Goal: Task Accomplishment & Management: Complete application form

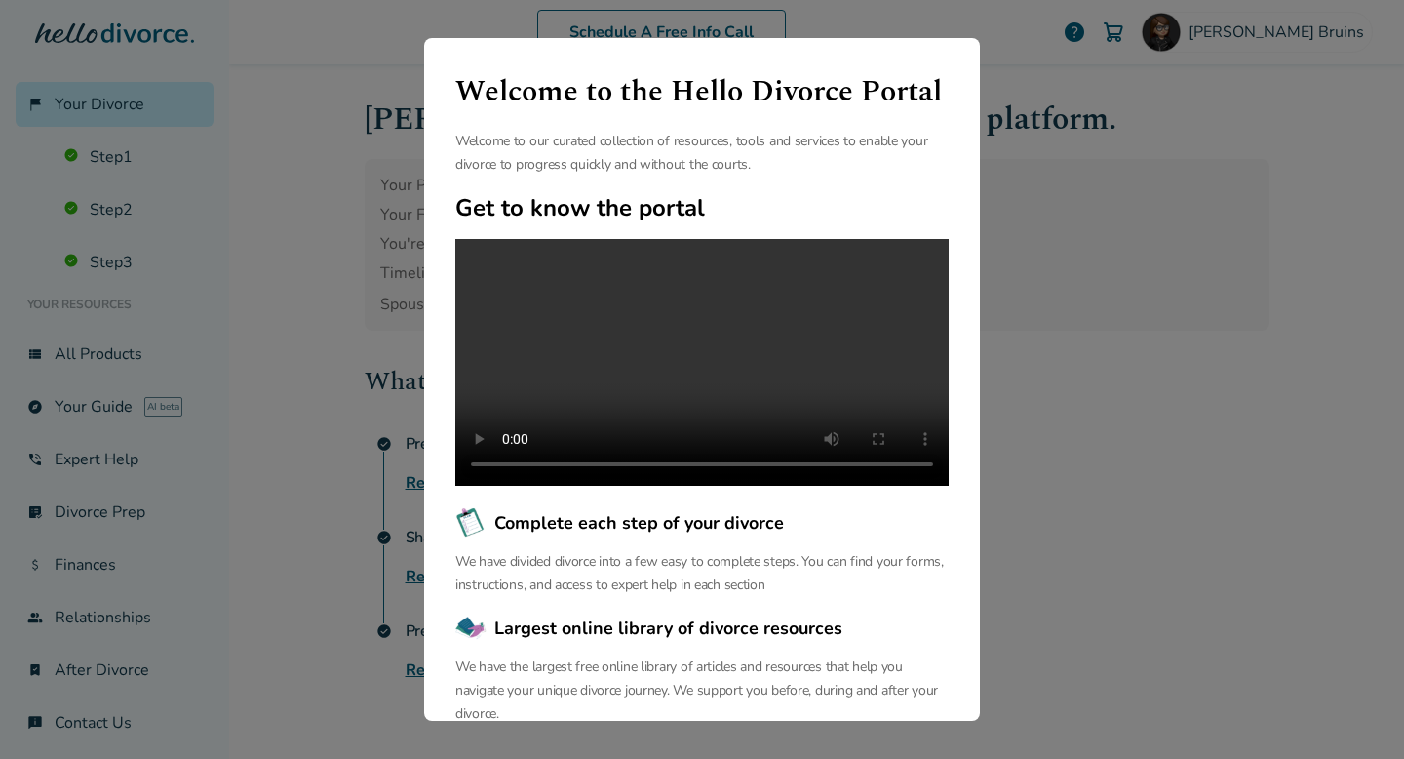
click at [1019, 62] on div "Welcome to the Hello Divorce Portal Welcome to our curated collection of resour…" at bounding box center [702, 379] width 1404 height 759
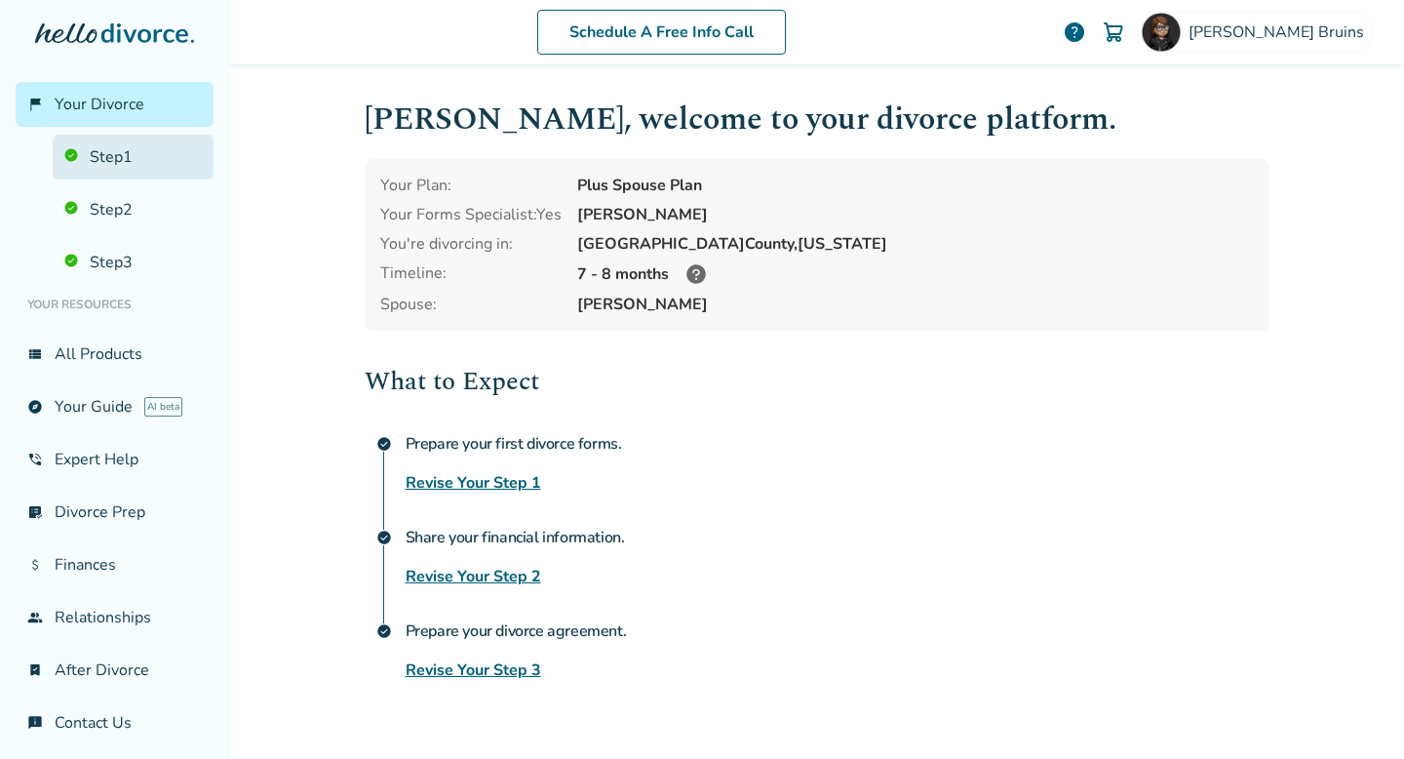
click at [130, 162] on link "Step 1" at bounding box center [133, 157] width 161 height 45
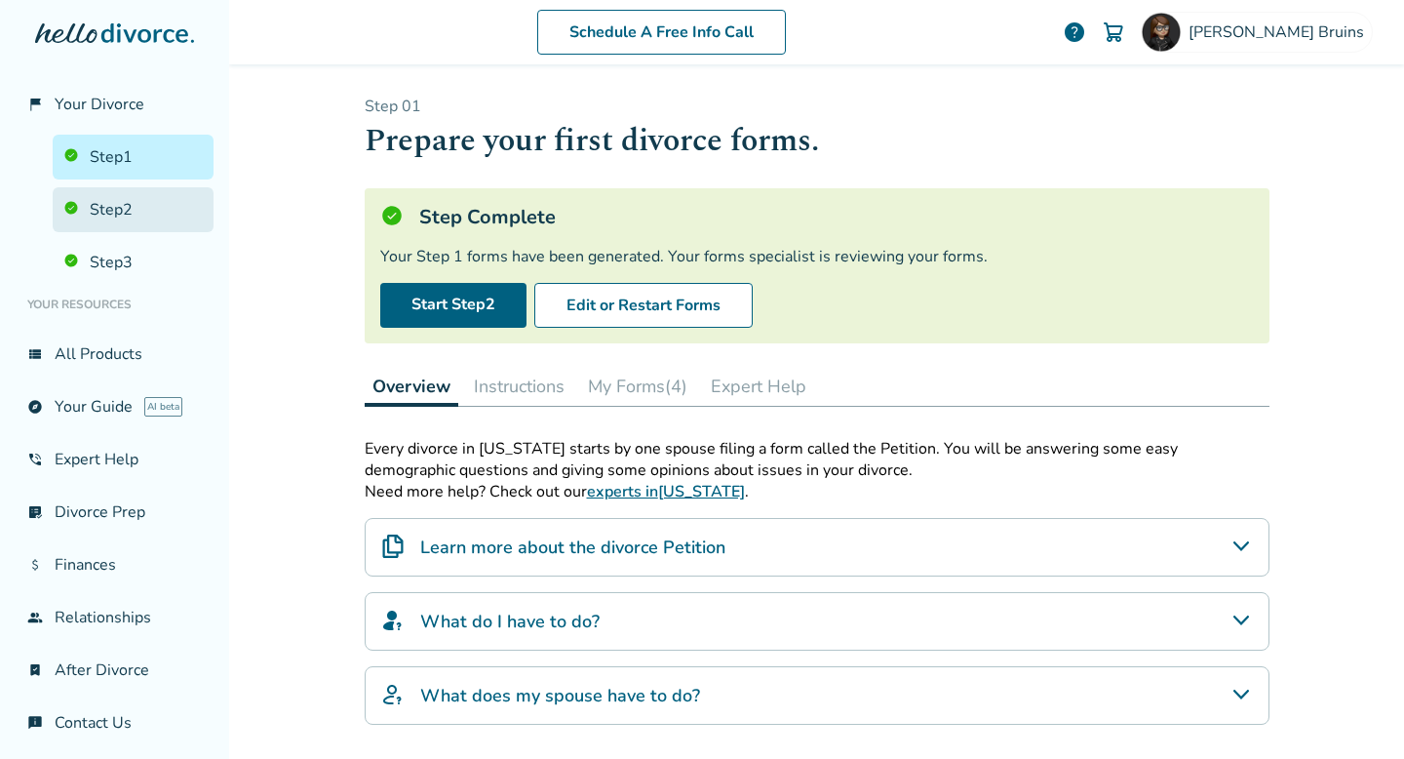
click at [117, 203] on link "Step 2" at bounding box center [133, 209] width 161 height 45
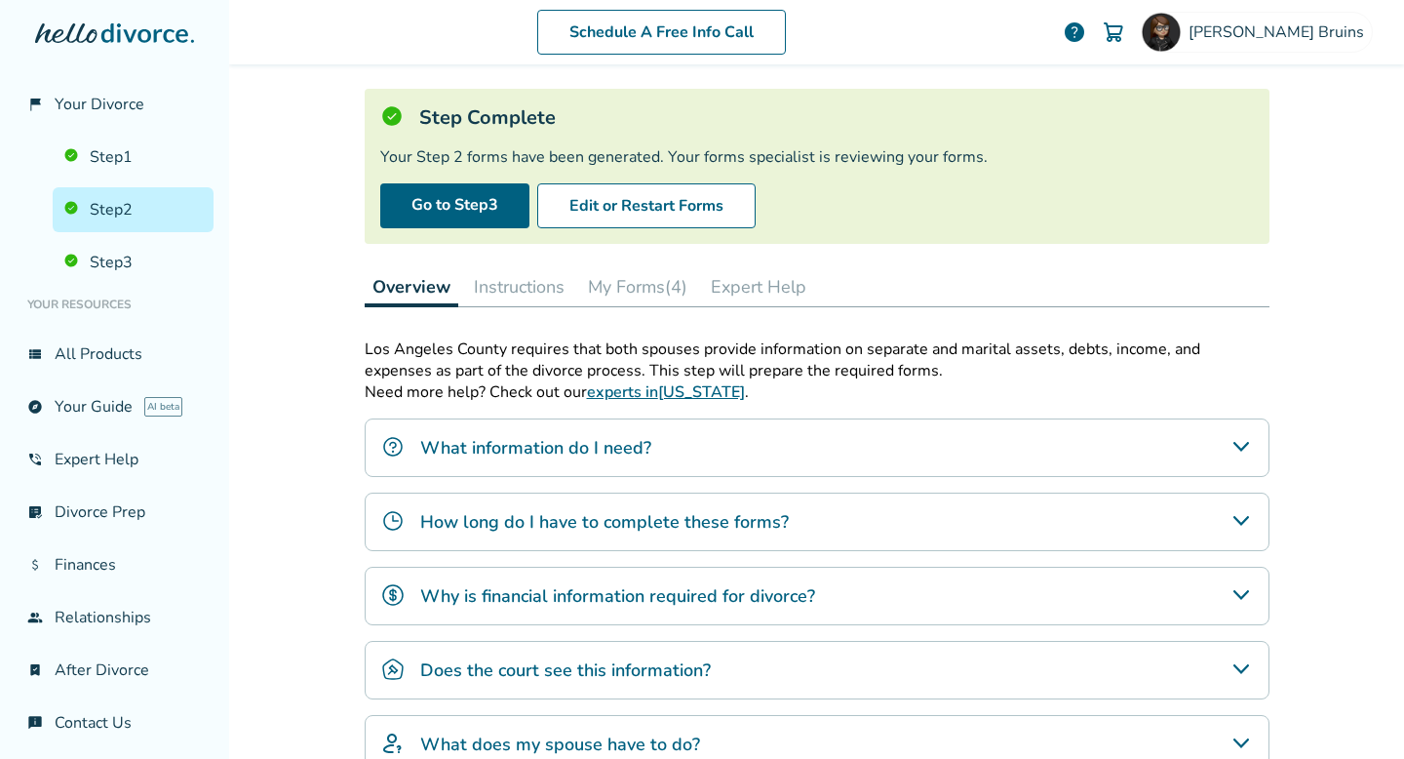
scroll to position [113, 0]
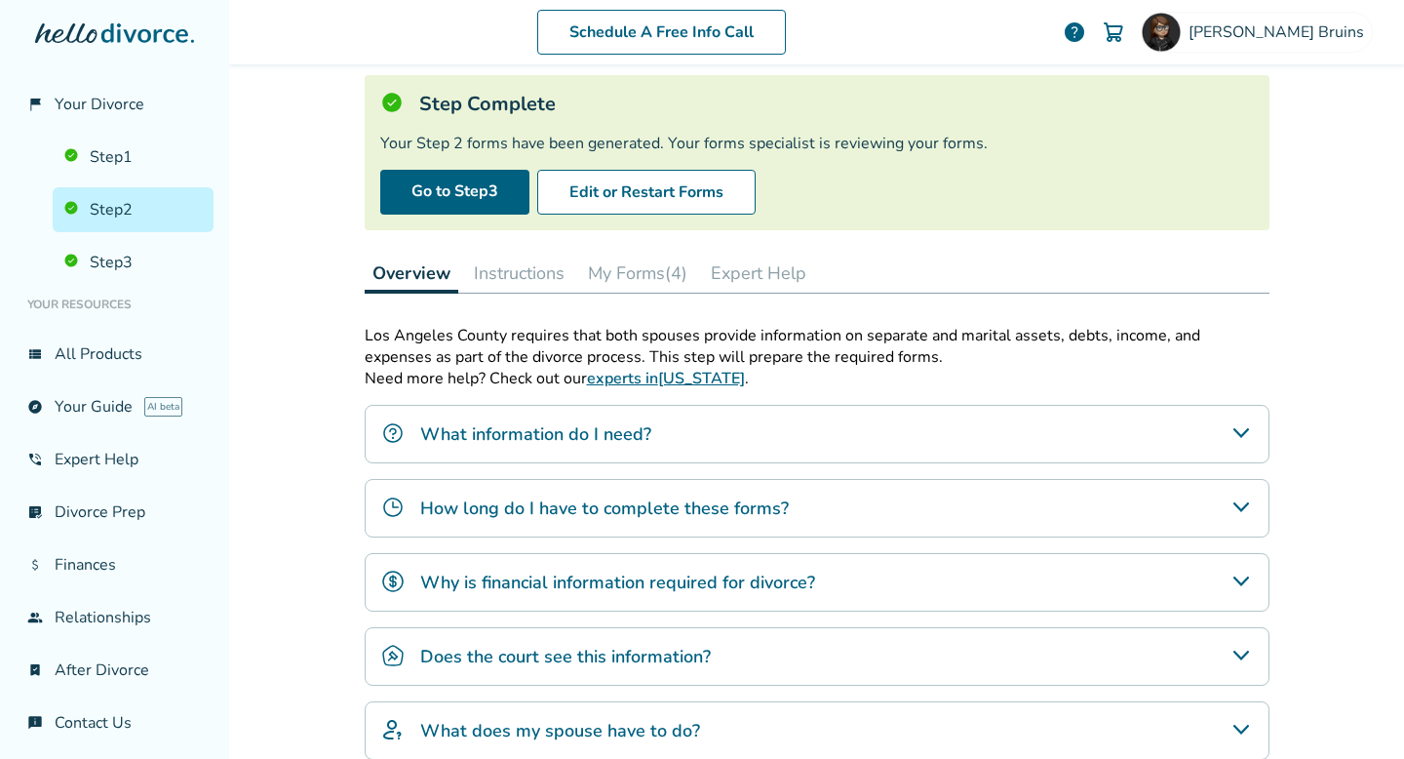
click at [659, 284] on button "My Forms (4)" at bounding box center [637, 272] width 115 height 39
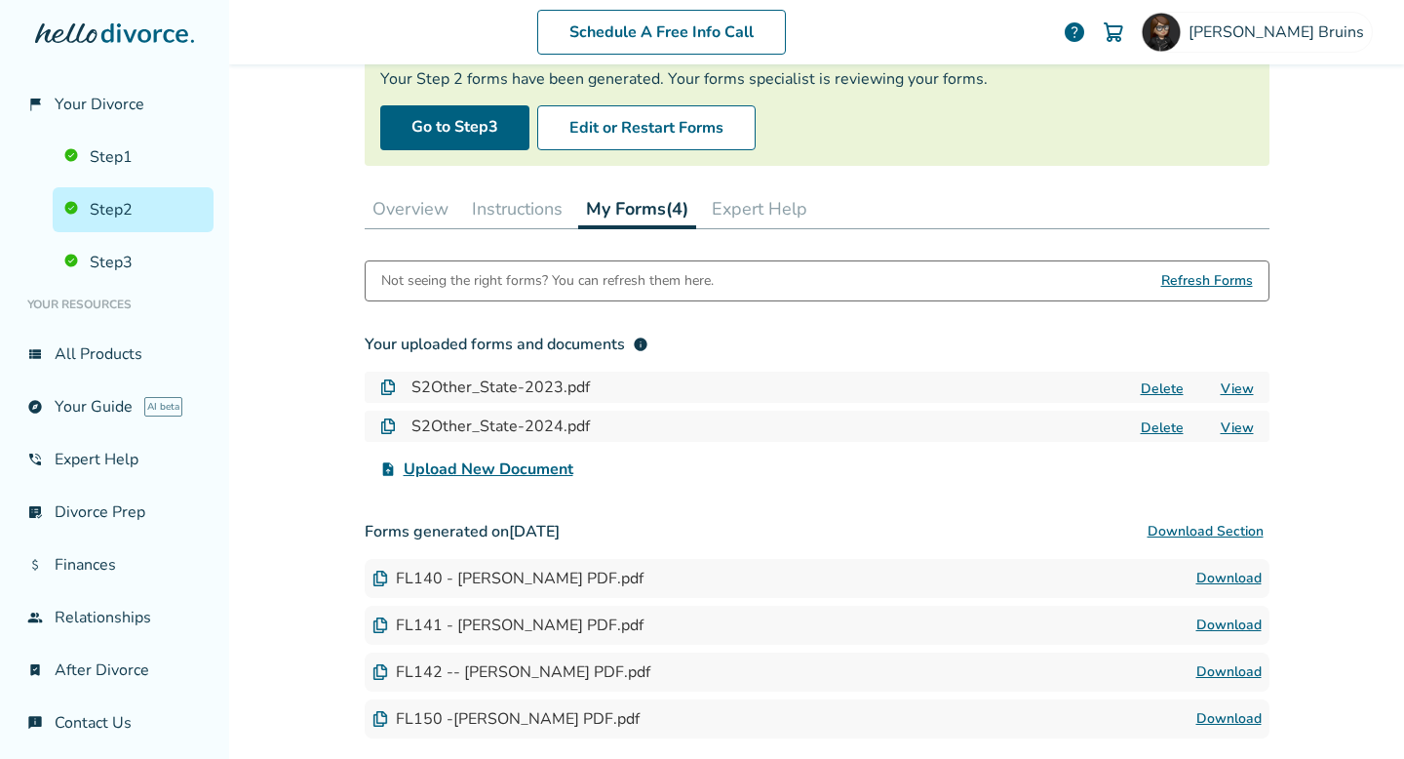
scroll to position [145, 0]
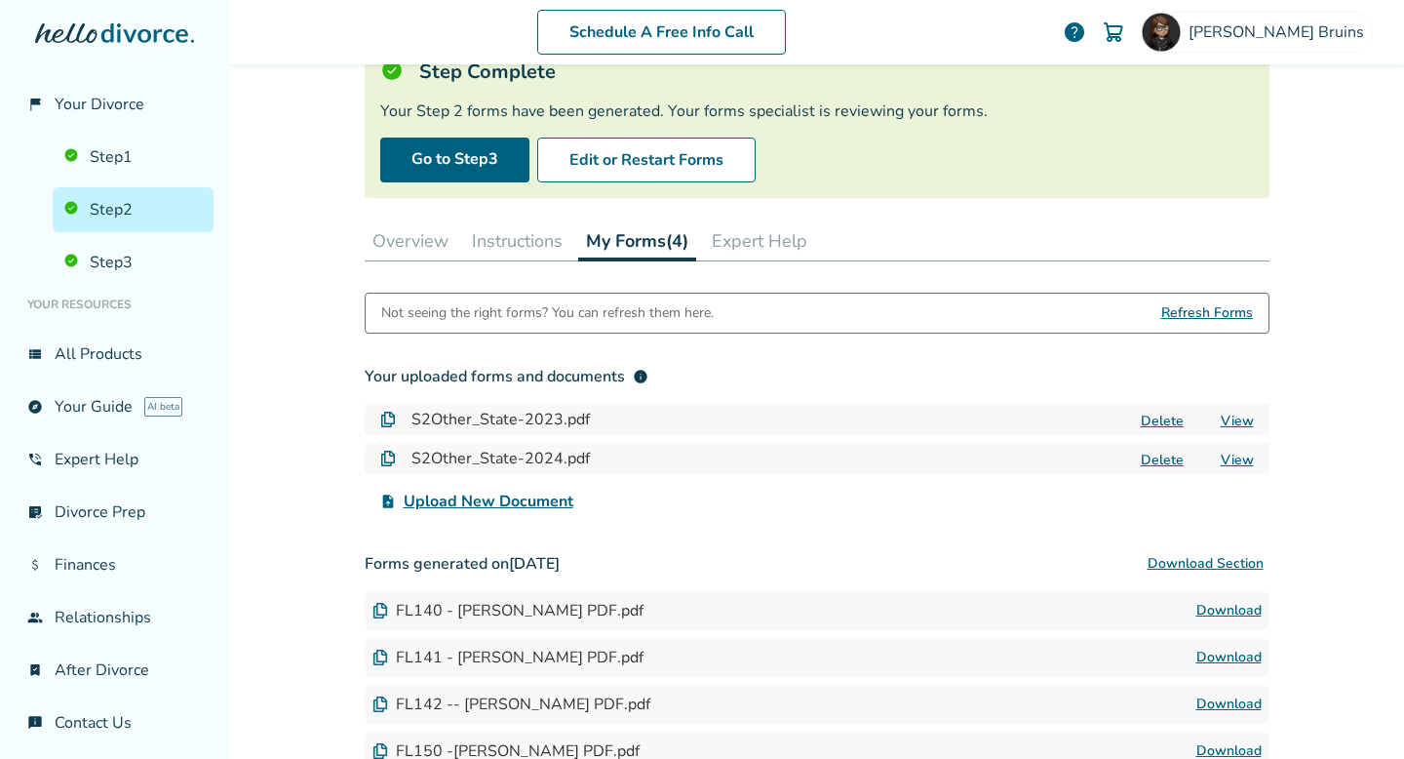
click at [504, 241] on button "Instructions" at bounding box center [517, 240] width 106 height 39
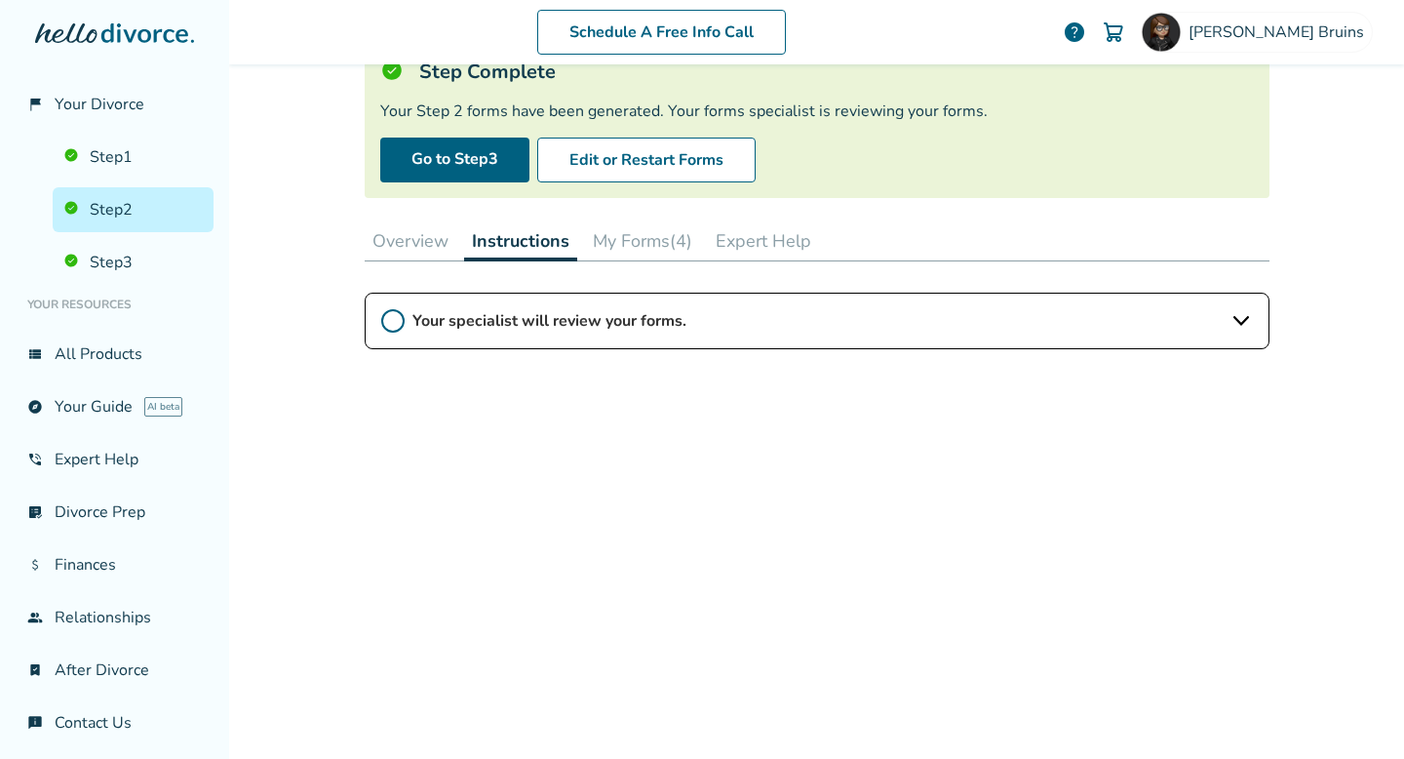
click at [524, 318] on span "Your specialist will review your forms." at bounding box center [816, 320] width 809 height 21
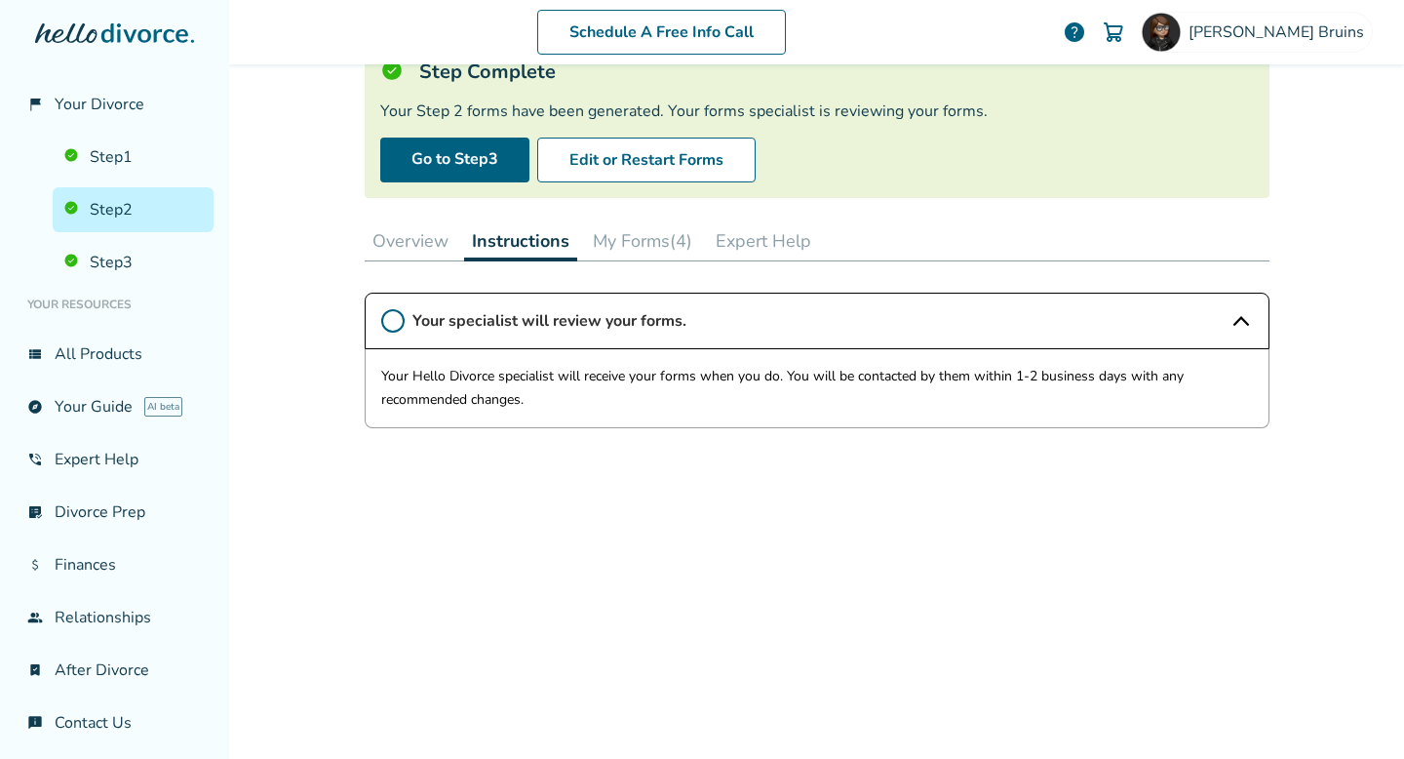
click at [412, 243] on button "Overview" at bounding box center [411, 240] width 92 height 39
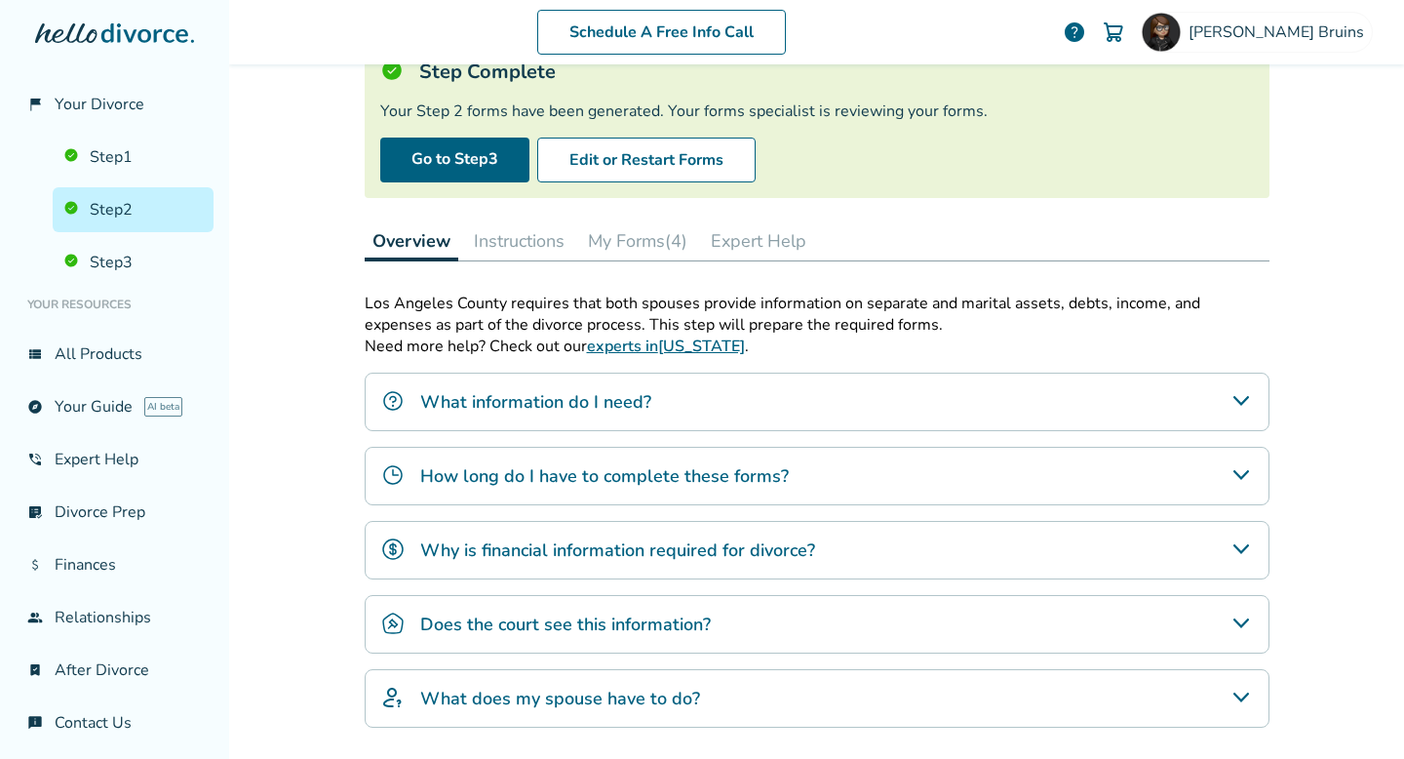
click at [496, 404] on h4 "What information do I need?" at bounding box center [535, 401] width 231 height 25
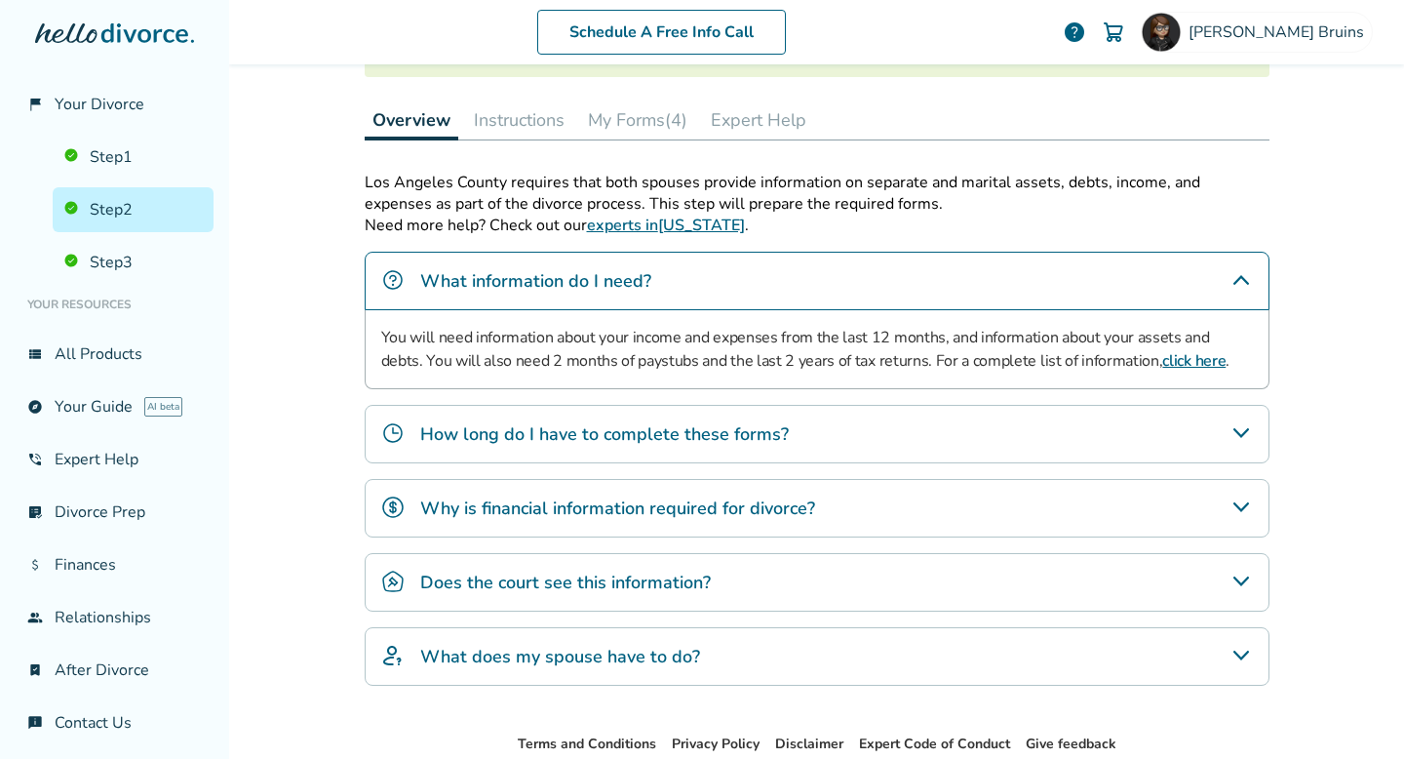
scroll to position [314, 0]
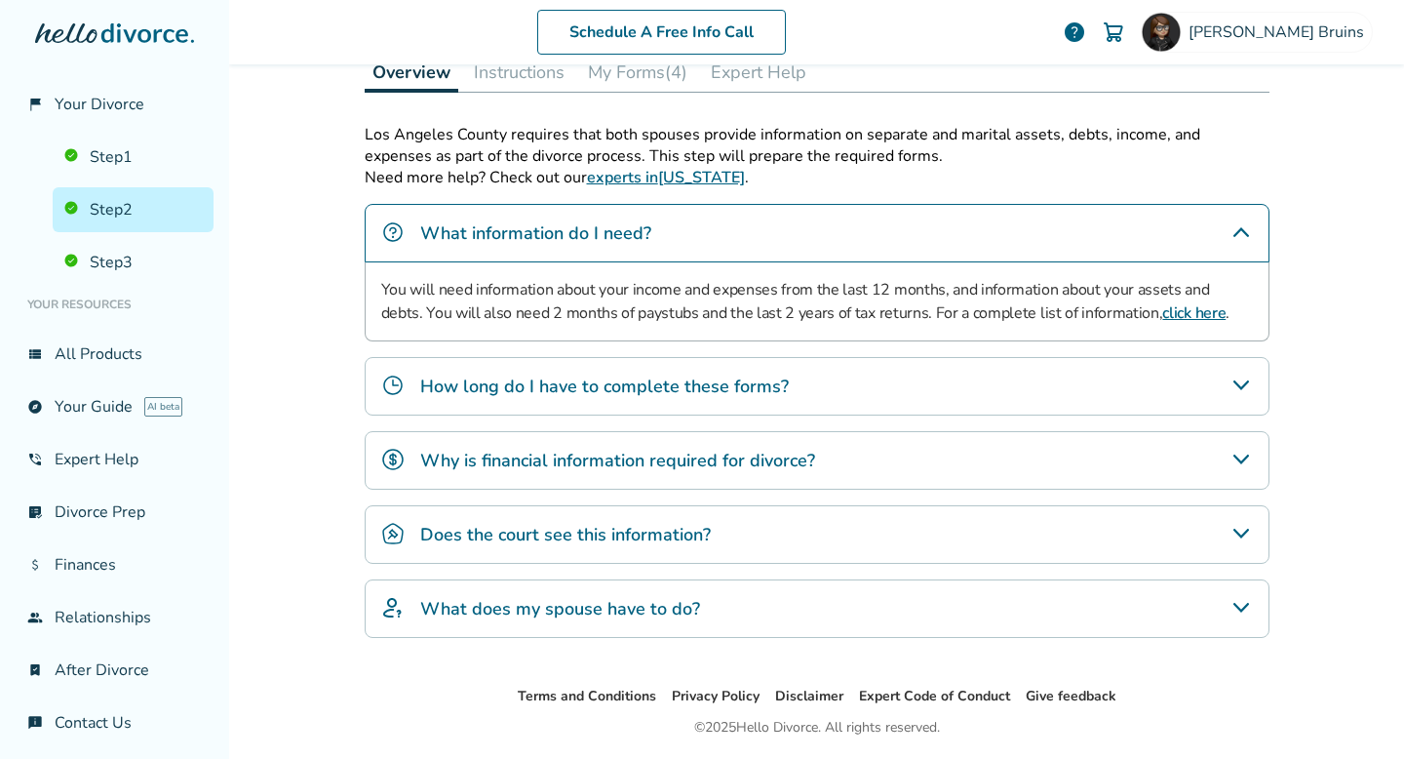
click at [497, 404] on div "How long do I have to complete these forms?" at bounding box center [817, 386] width 905 height 58
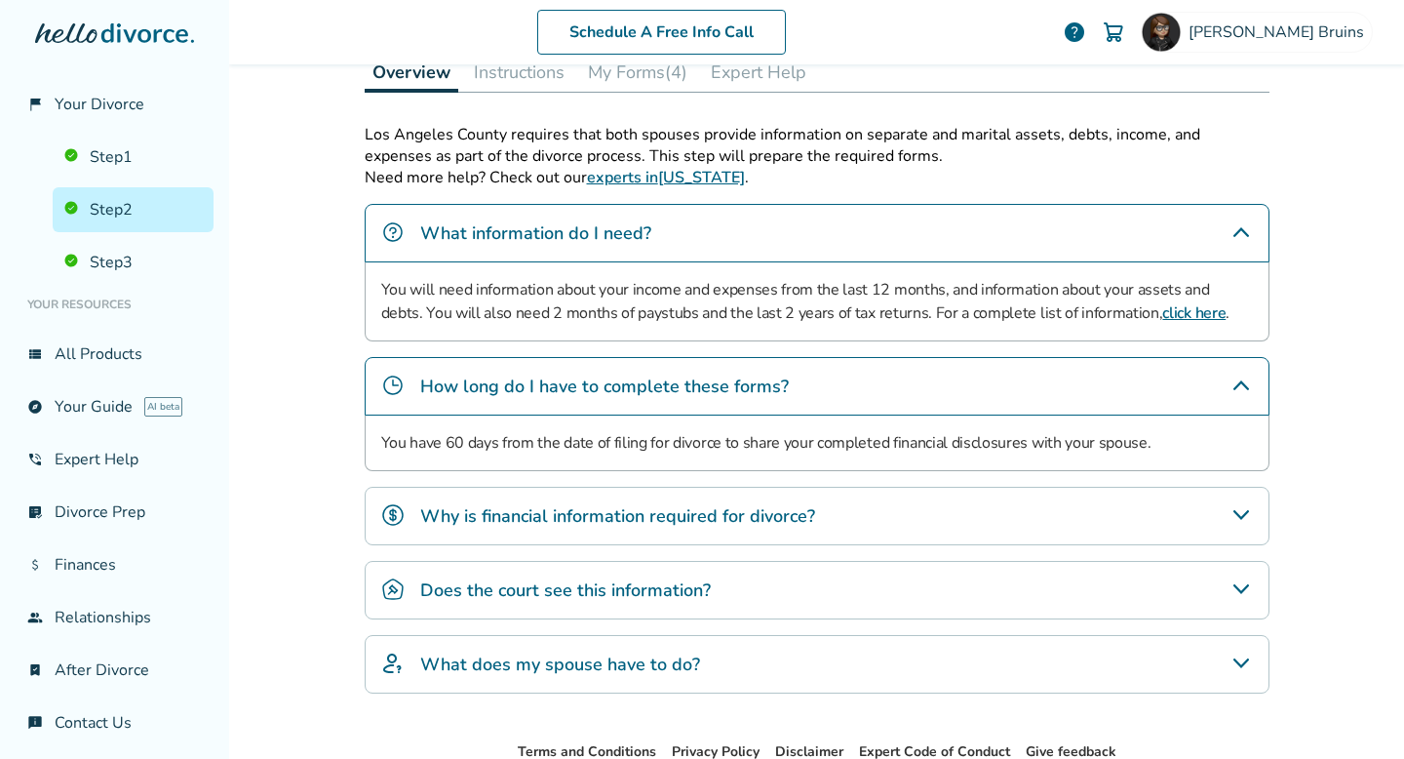
click at [643, 519] on h4 "Why is financial information required for divorce?" at bounding box center [617, 515] width 395 height 25
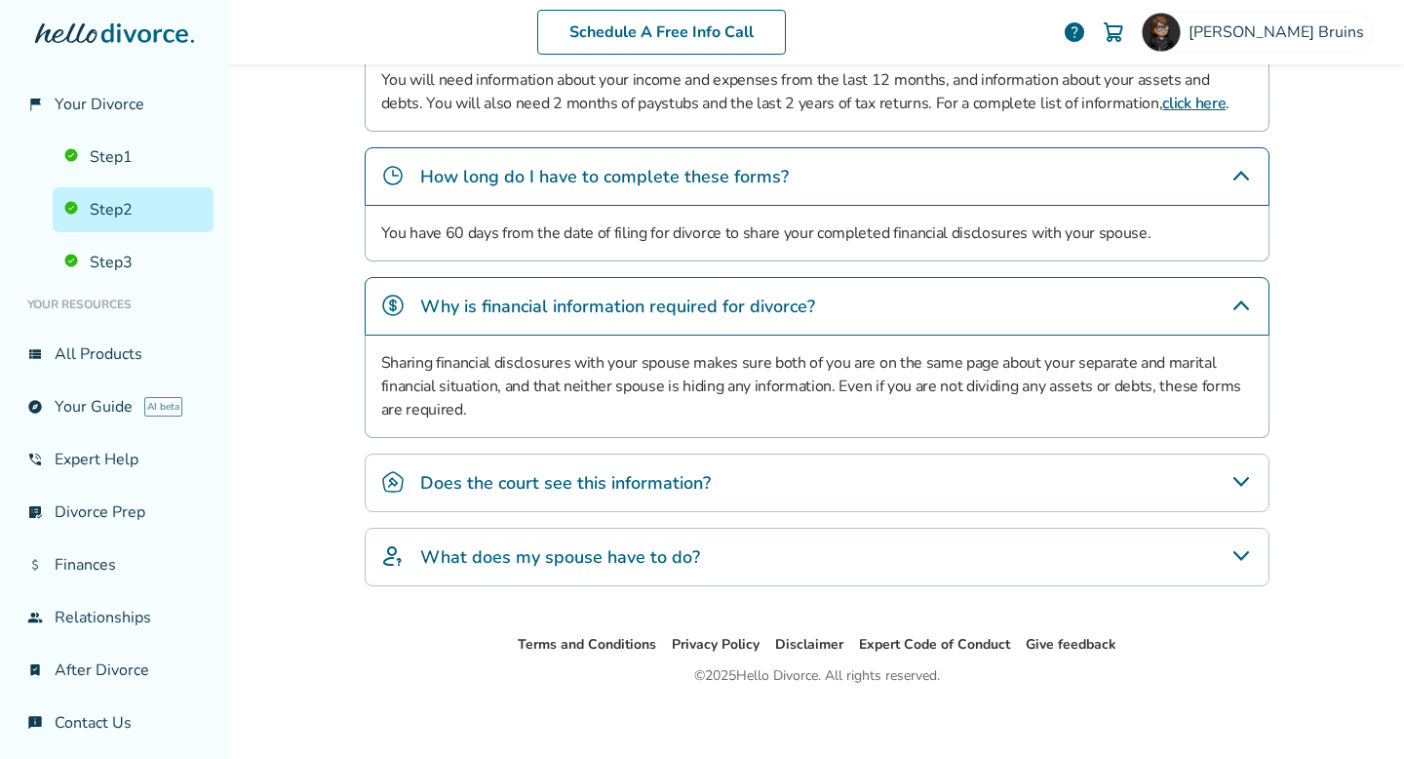
scroll to position [526, 0]
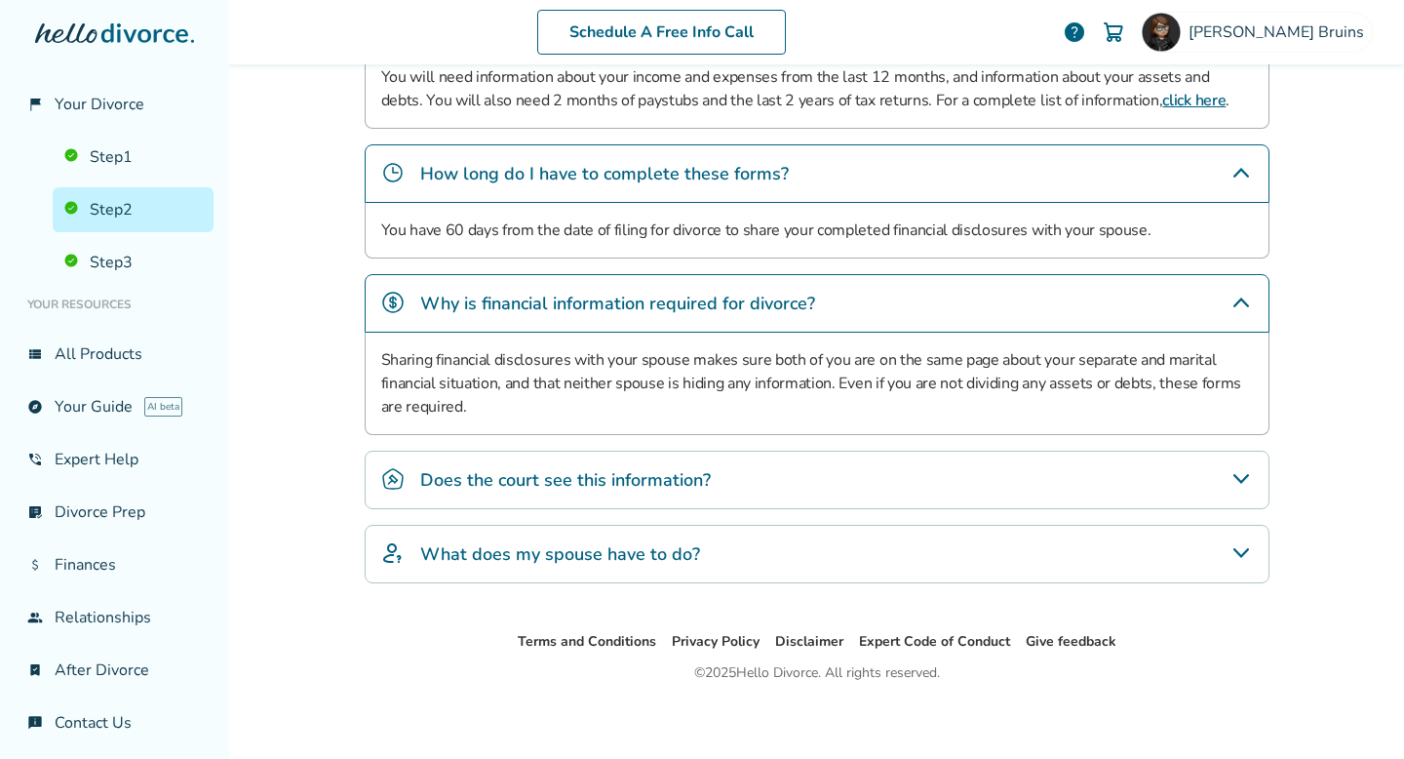
click at [668, 555] on h4 "What does my spouse have to do?" at bounding box center [560, 553] width 280 height 25
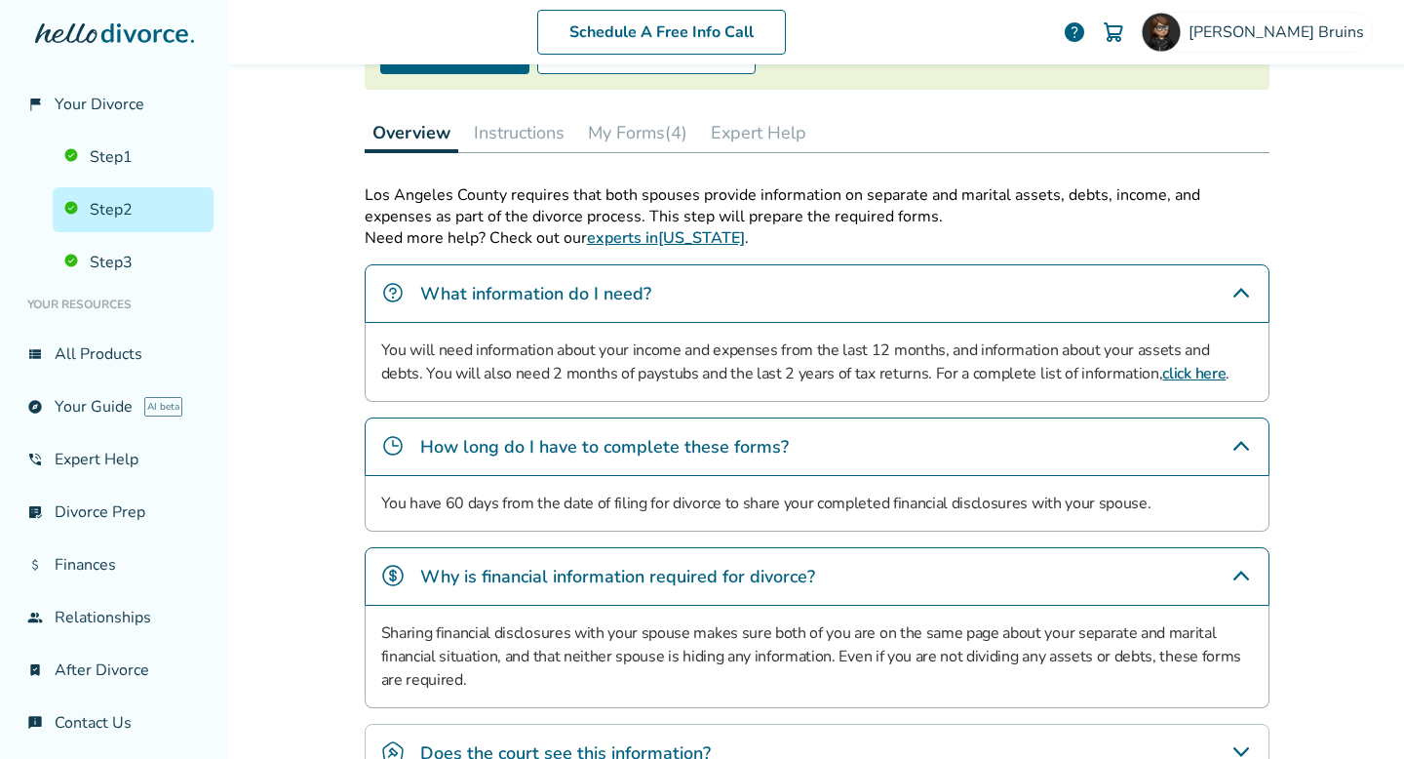
scroll to position [0, 0]
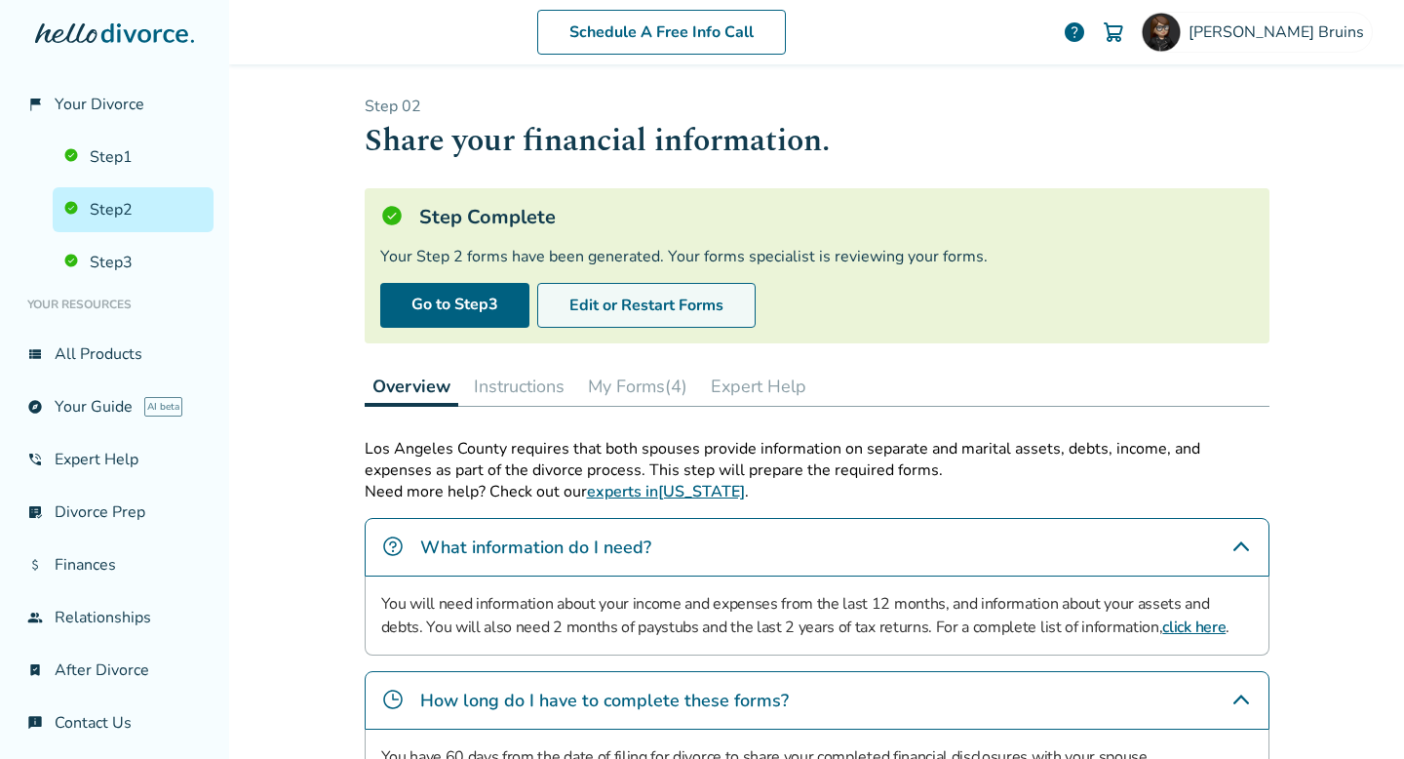
click at [612, 312] on button "Edit or Restart Forms" at bounding box center [646, 305] width 218 height 45
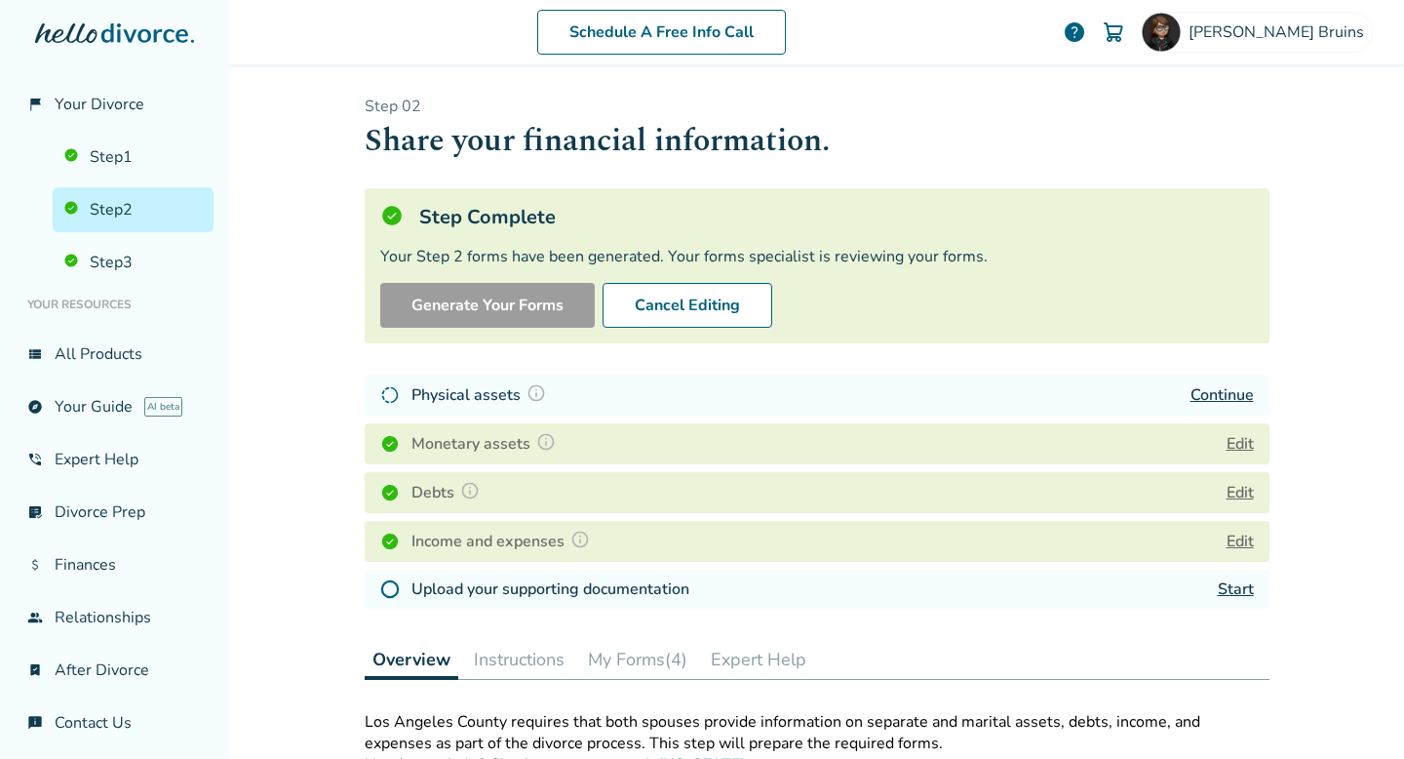
click at [1218, 399] on link "Continue" at bounding box center [1221, 394] width 63 height 21
click at [1240, 588] on link "Start" at bounding box center [1236, 588] width 36 height 21
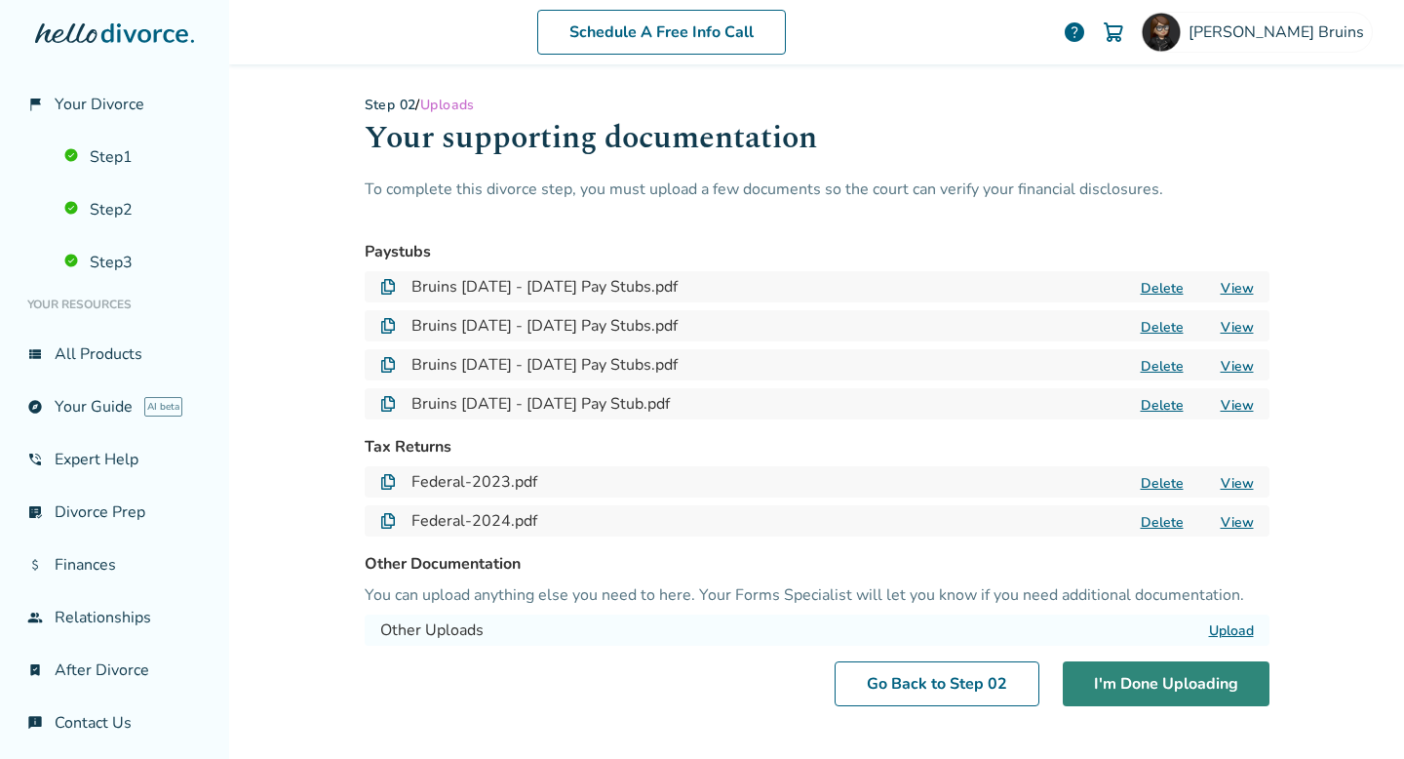
click at [1120, 692] on button "I'm Done Uploading" at bounding box center [1166, 683] width 207 height 45
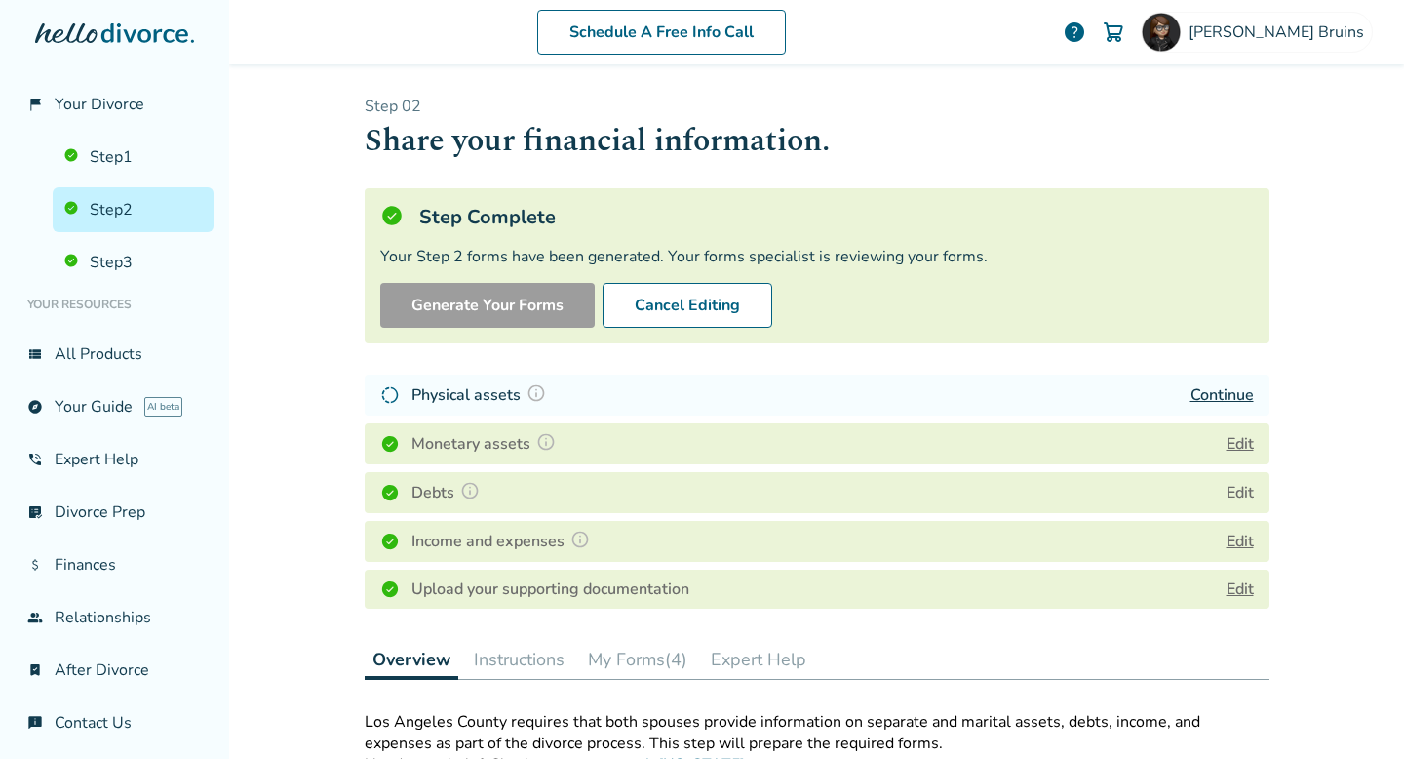
click at [608, 661] on button "My Forms (4)" at bounding box center [637, 659] width 115 height 39
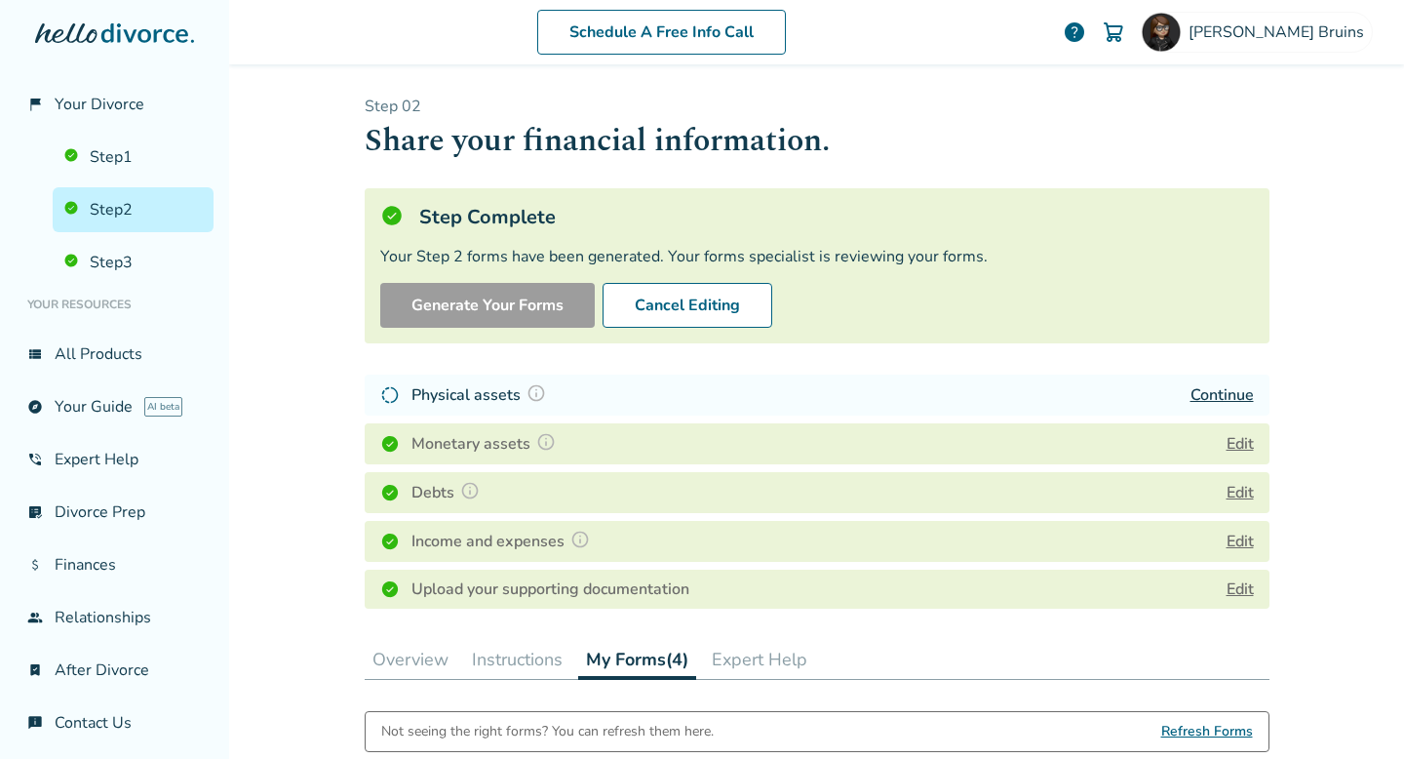
click at [1212, 392] on link "Continue" at bounding box center [1221, 394] width 63 height 21
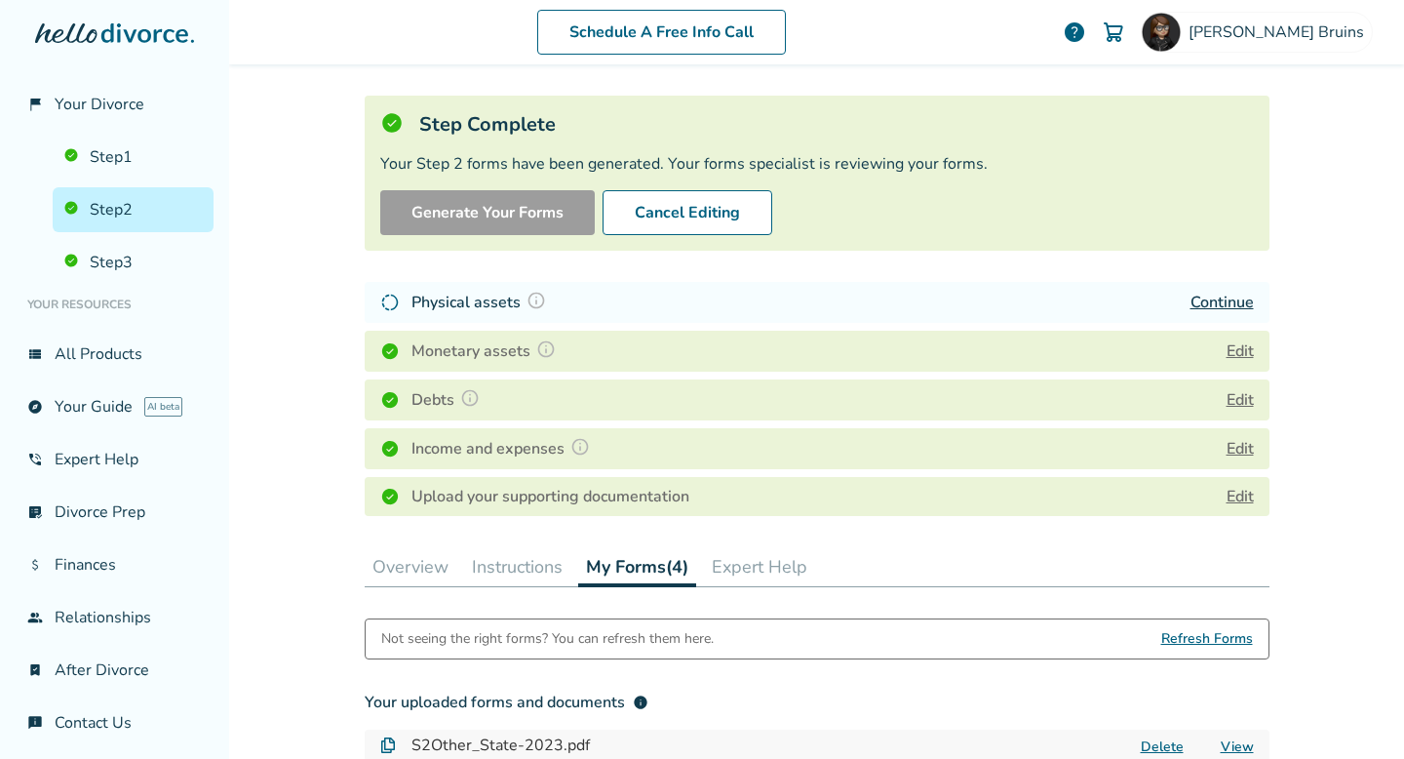
scroll to position [61, 0]
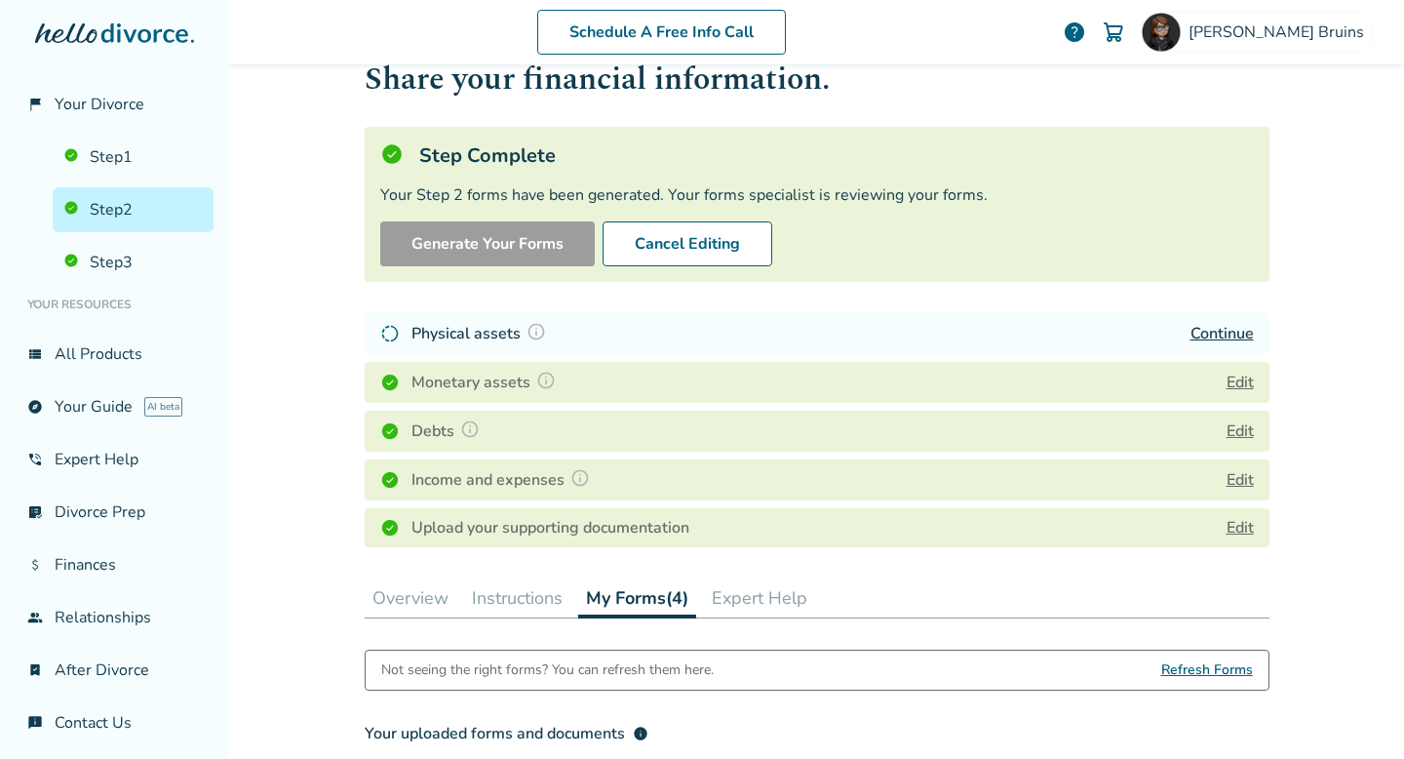
click at [526, 598] on button "Instructions" at bounding box center [517, 597] width 106 height 39
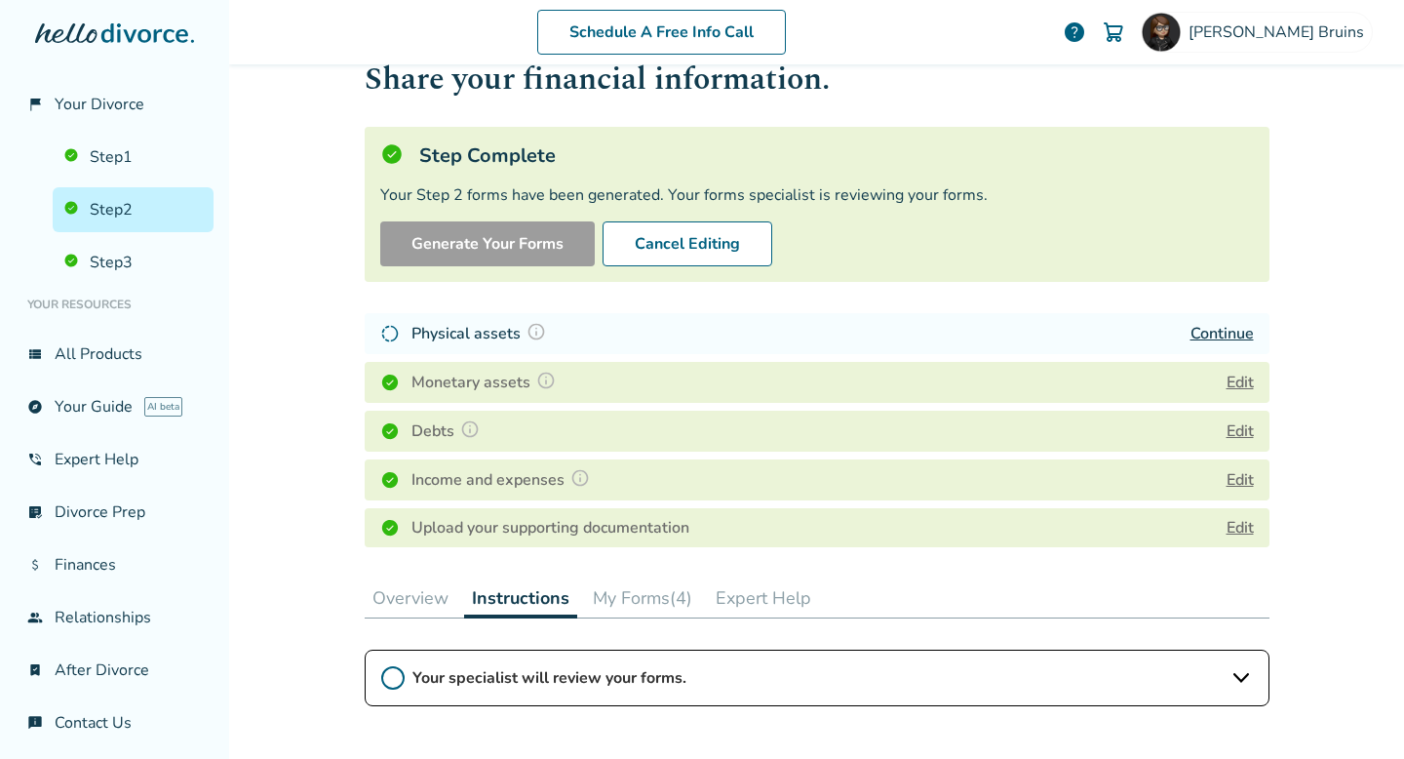
click at [401, 604] on button "Overview" at bounding box center [411, 597] width 92 height 39
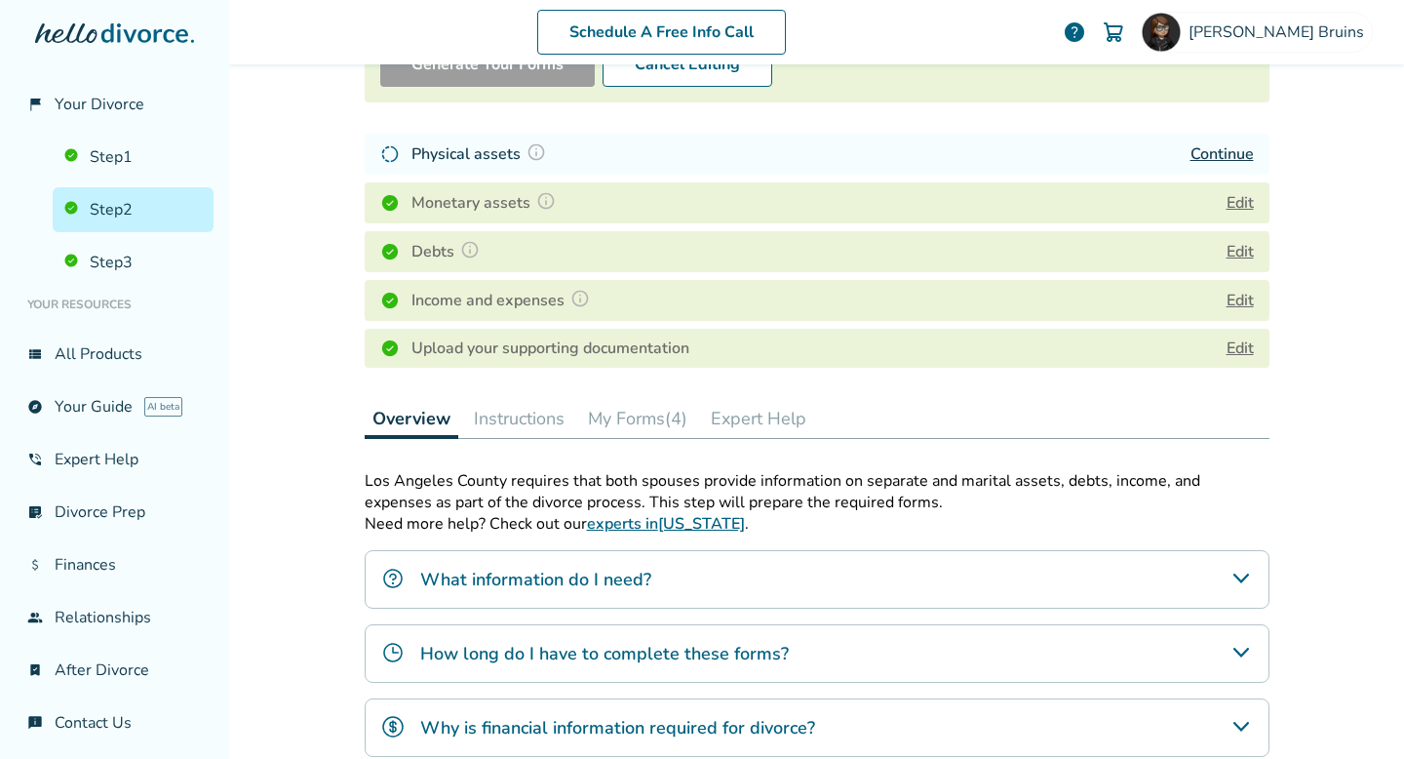
scroll to position [271, 0]
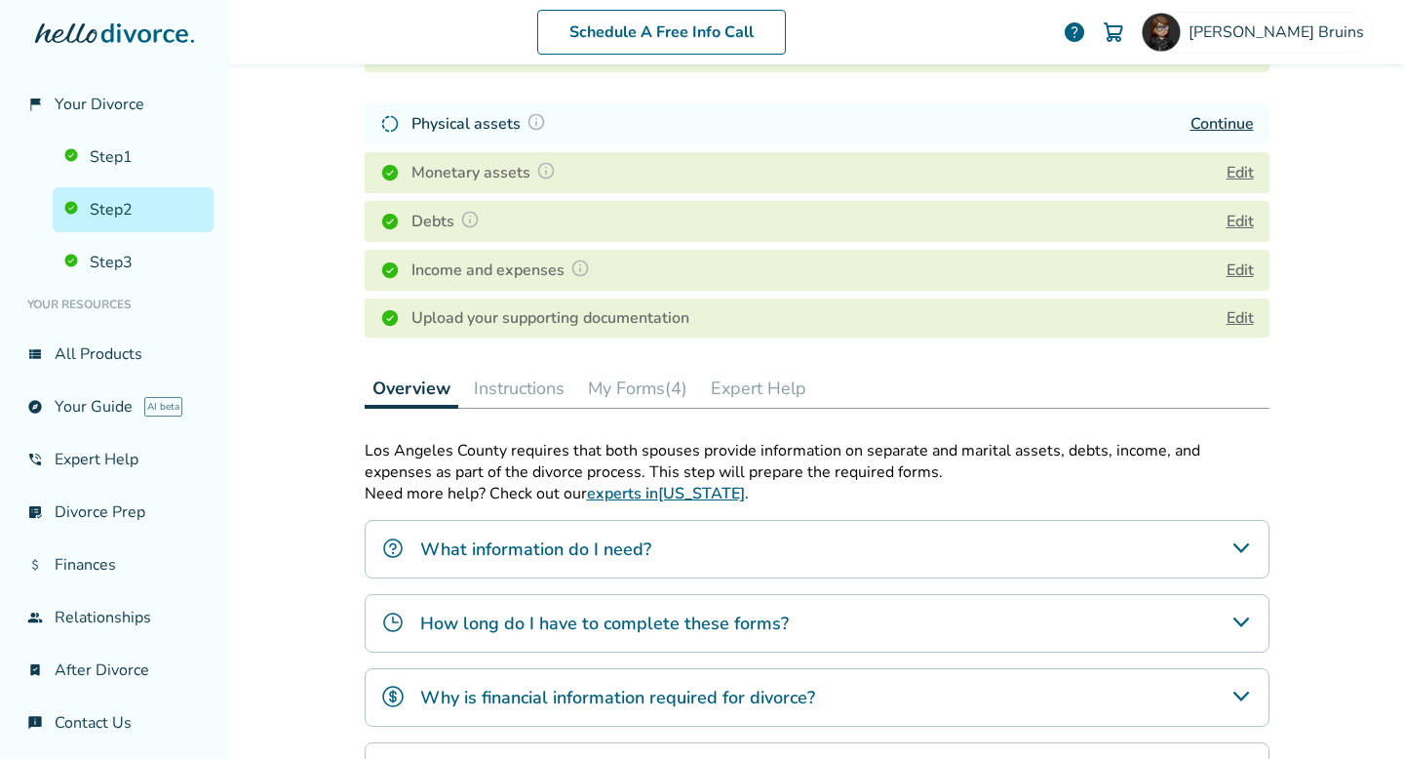
click at [514, 389] on button "Instructions" at bounding box center [519, 388] width 106 height 39
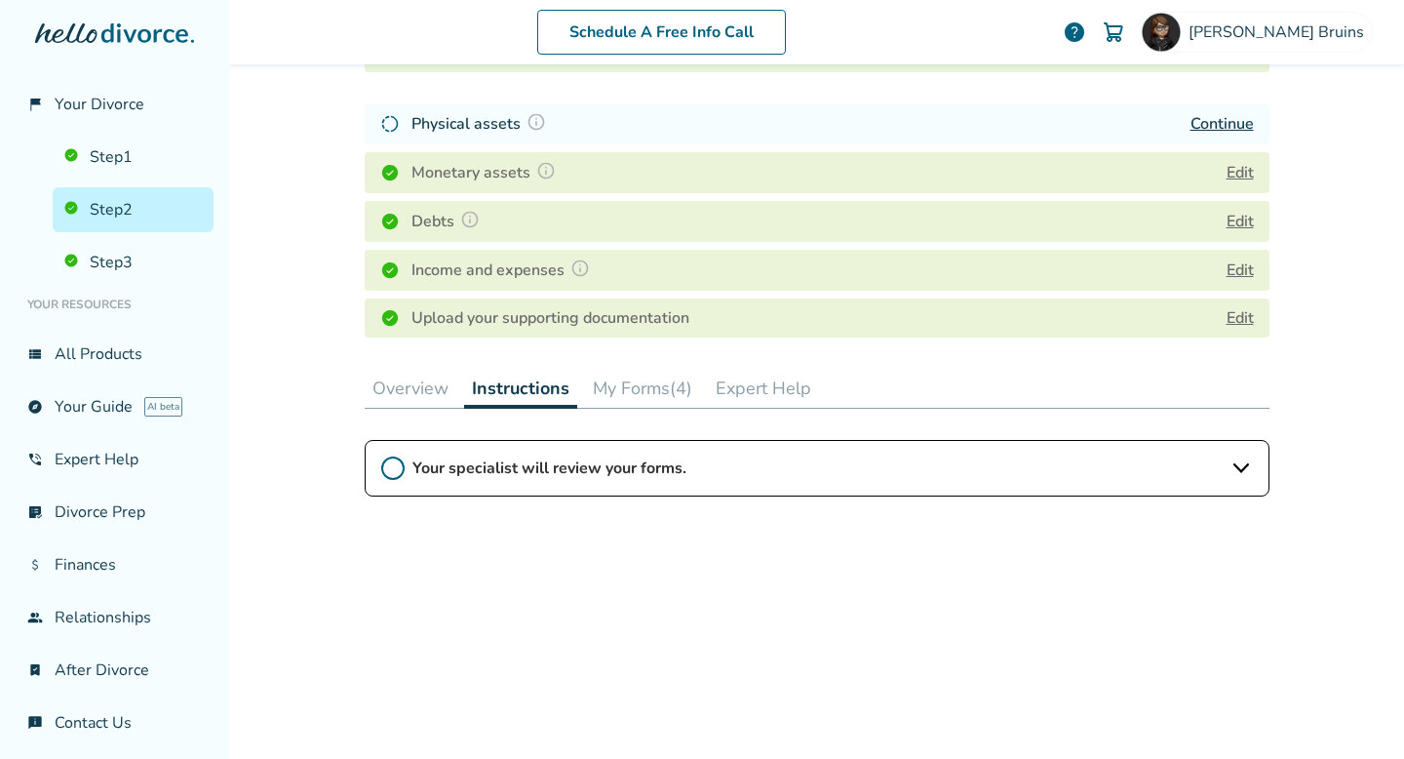
click at [556, 480] on div "Your specialist will review your forms." at bounding box center [817, 468] width 905 height 57
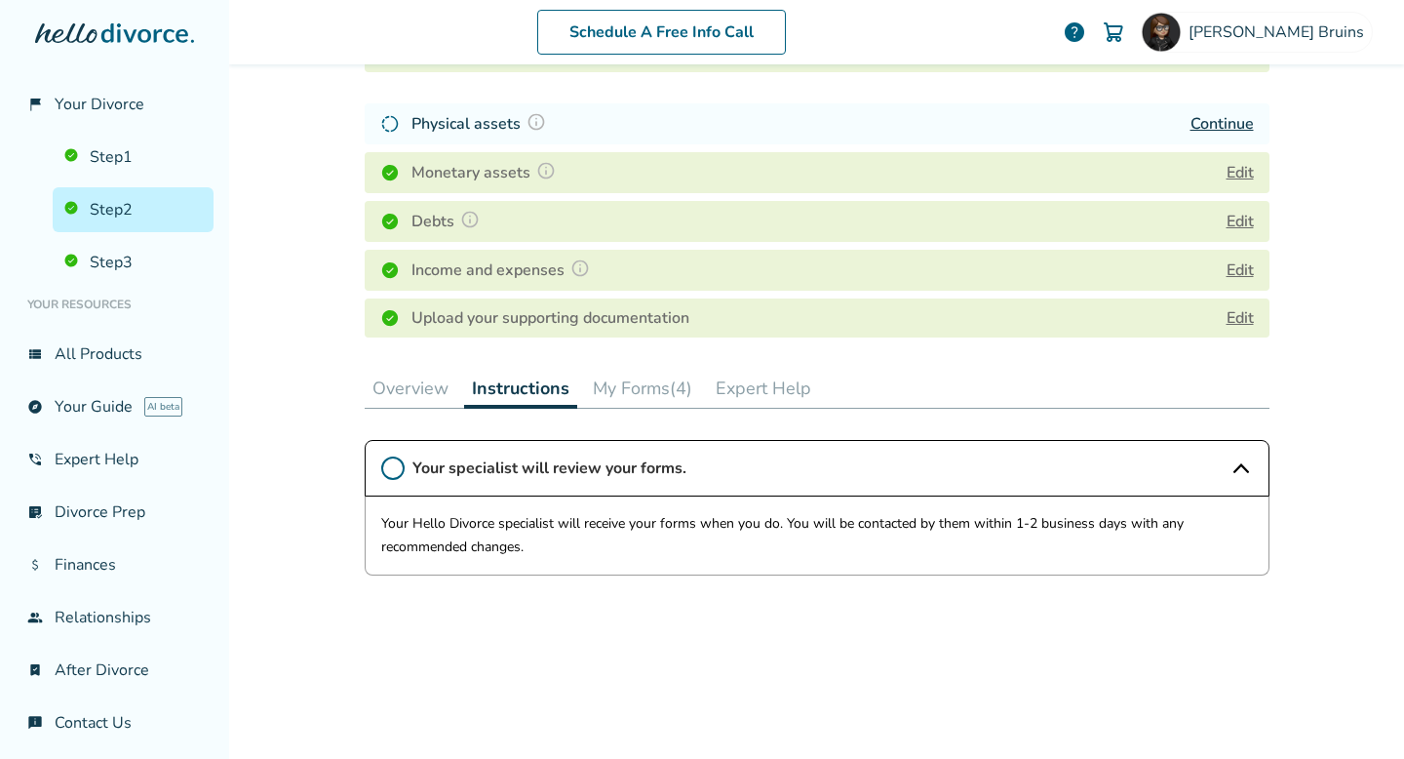
click at [759, 388] on button "Expert Help" at bounding box center [763, 388] width 111 height 39
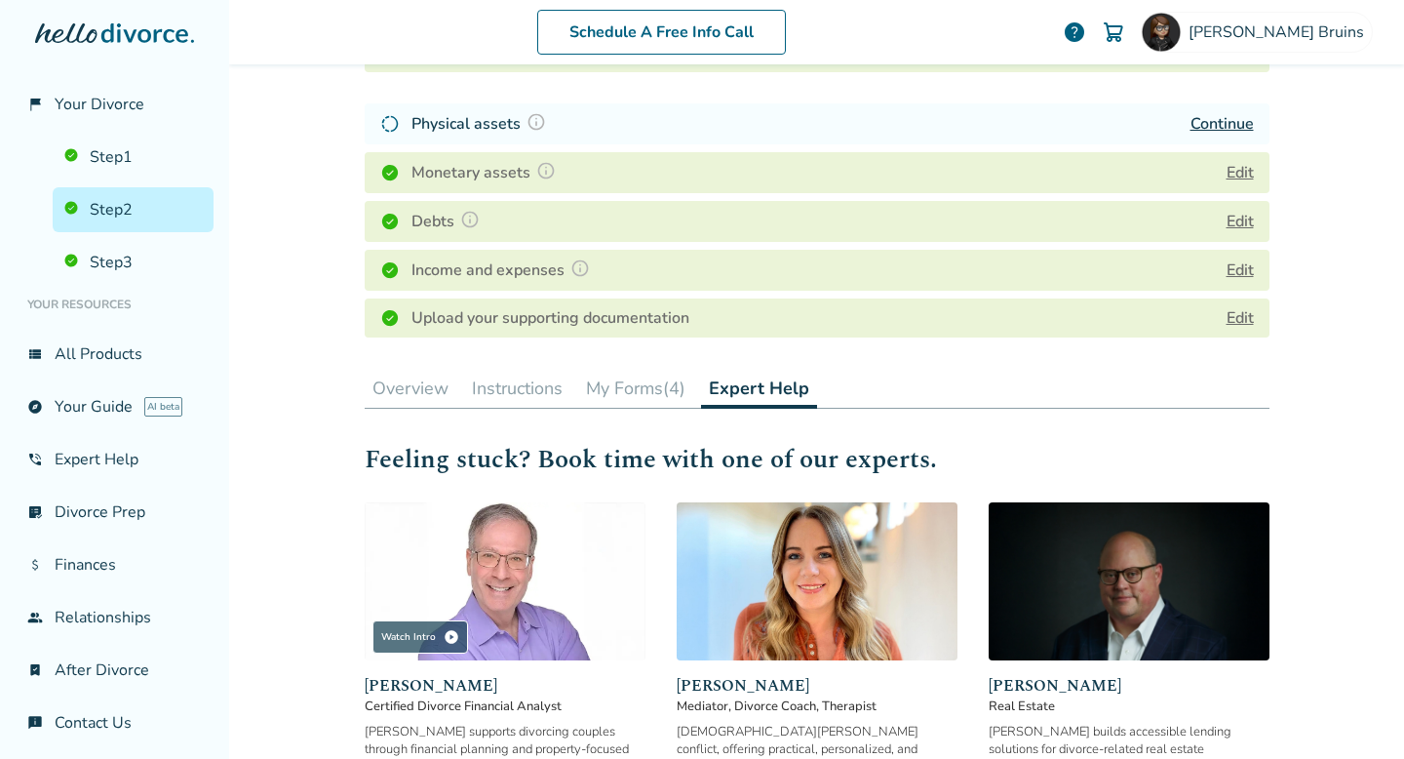
click at [642, 392] on button "My Forms (4)" at bounding box center [635, 388] width 115 height 39
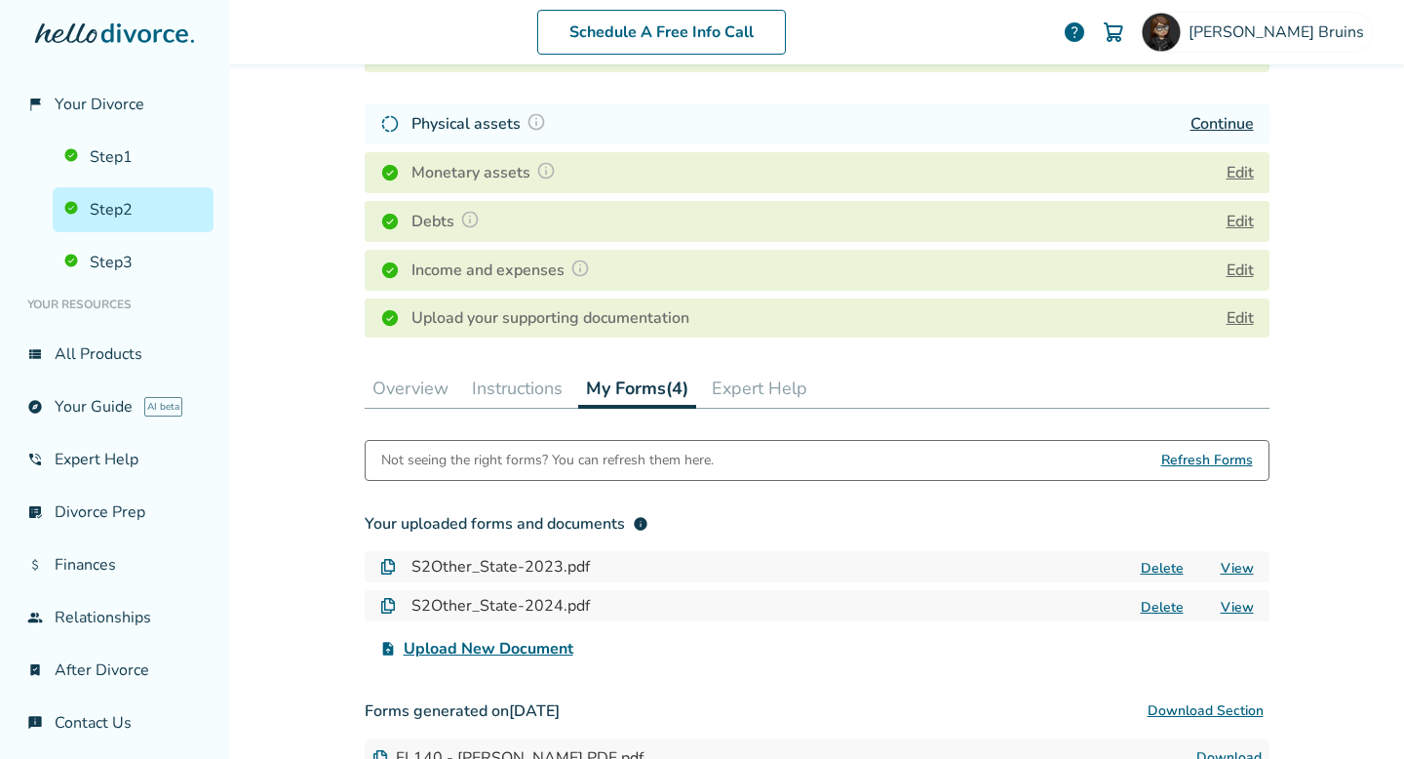
click at [388, 394] on button "Overview" at bounding box center [411, 388] width 92 height 39
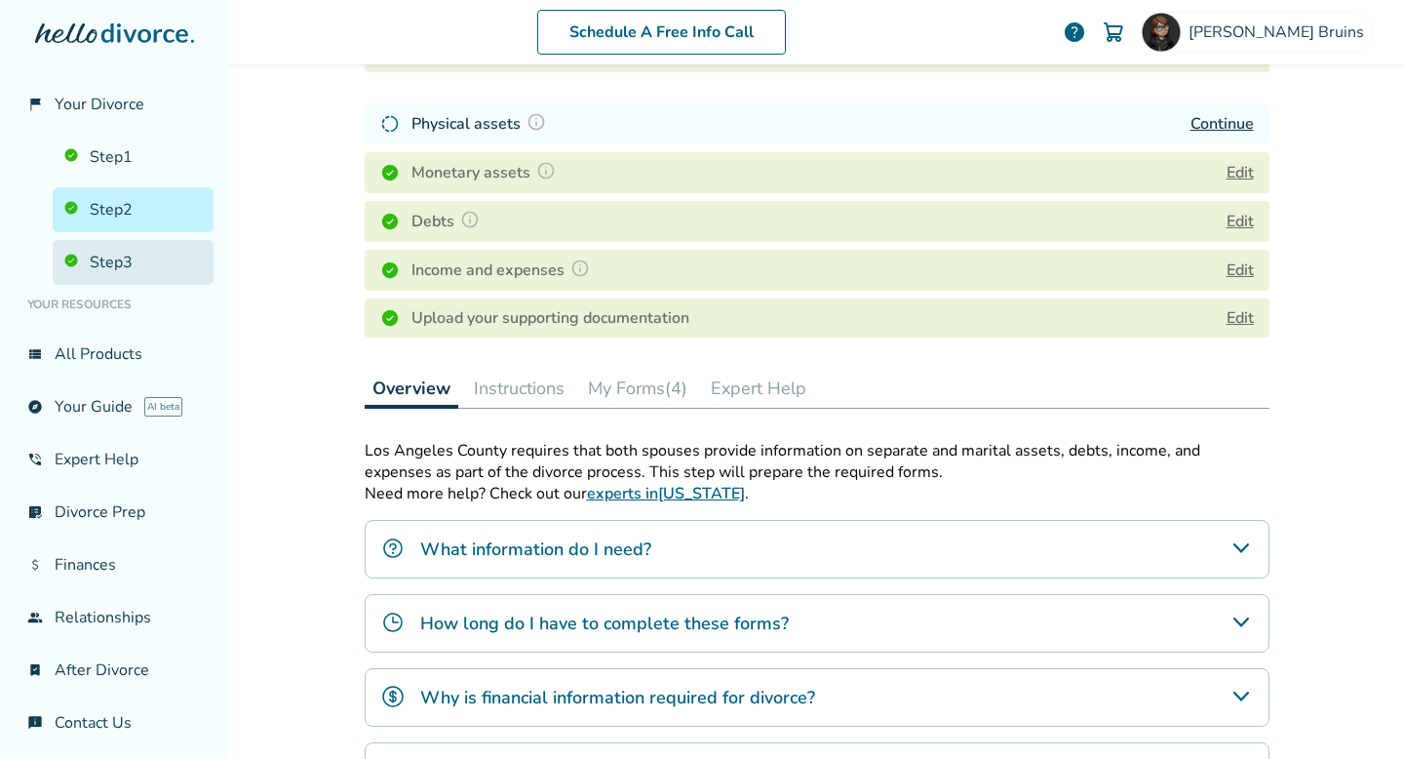
click at [108, 261] on link "Step 3" at bounding box center [133, 262] width 161 height 45
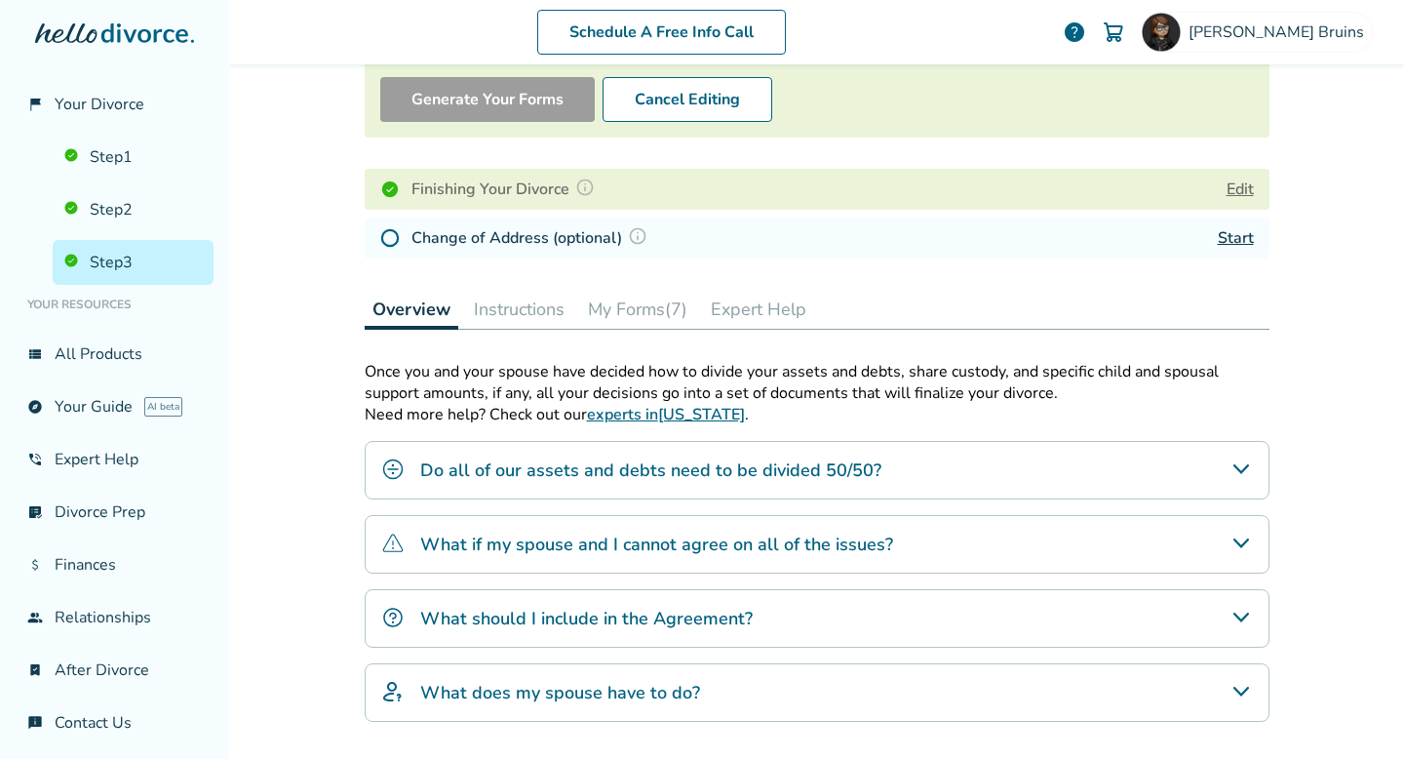
scroll to position [214, 0]
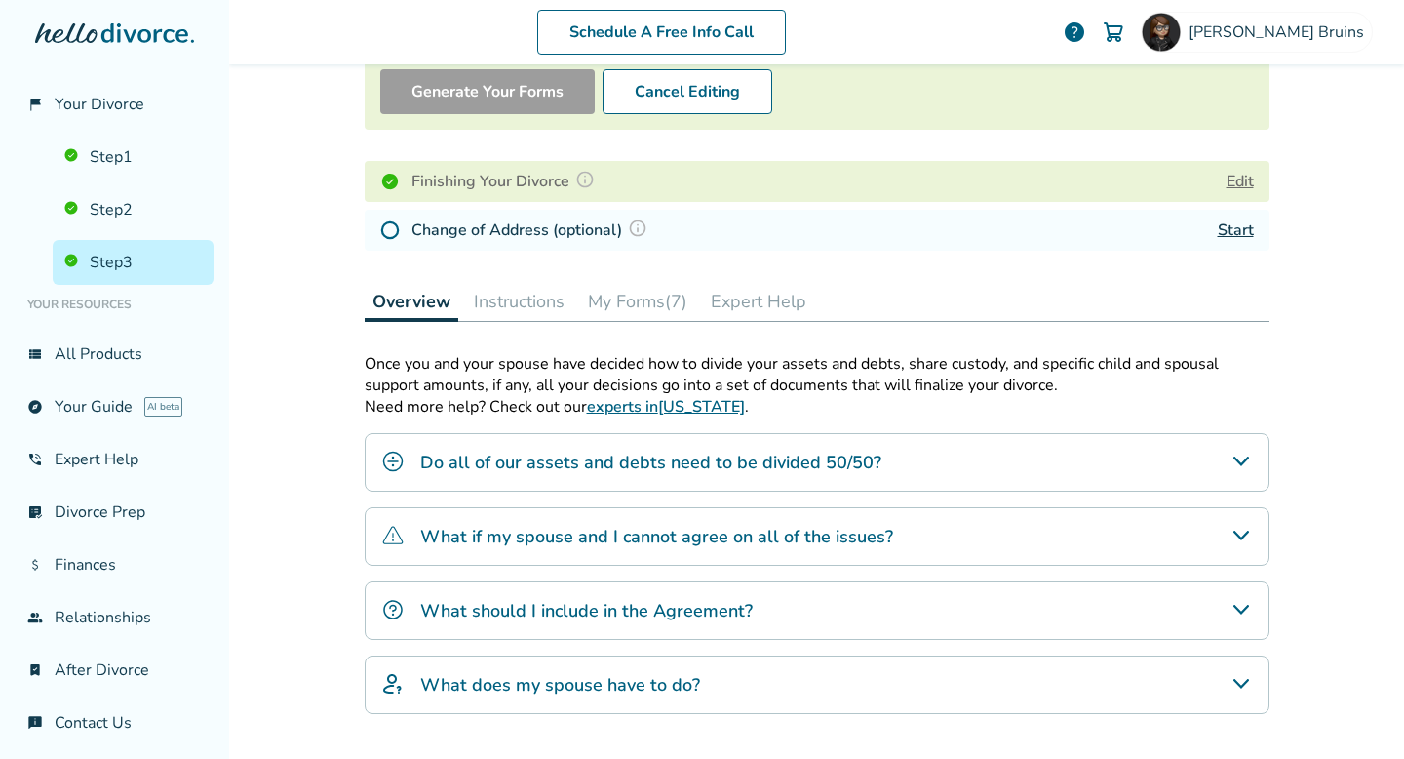
click at [646, 308] on button "My Forms (7)" at bounding box center [637, 301] width 115 height 39
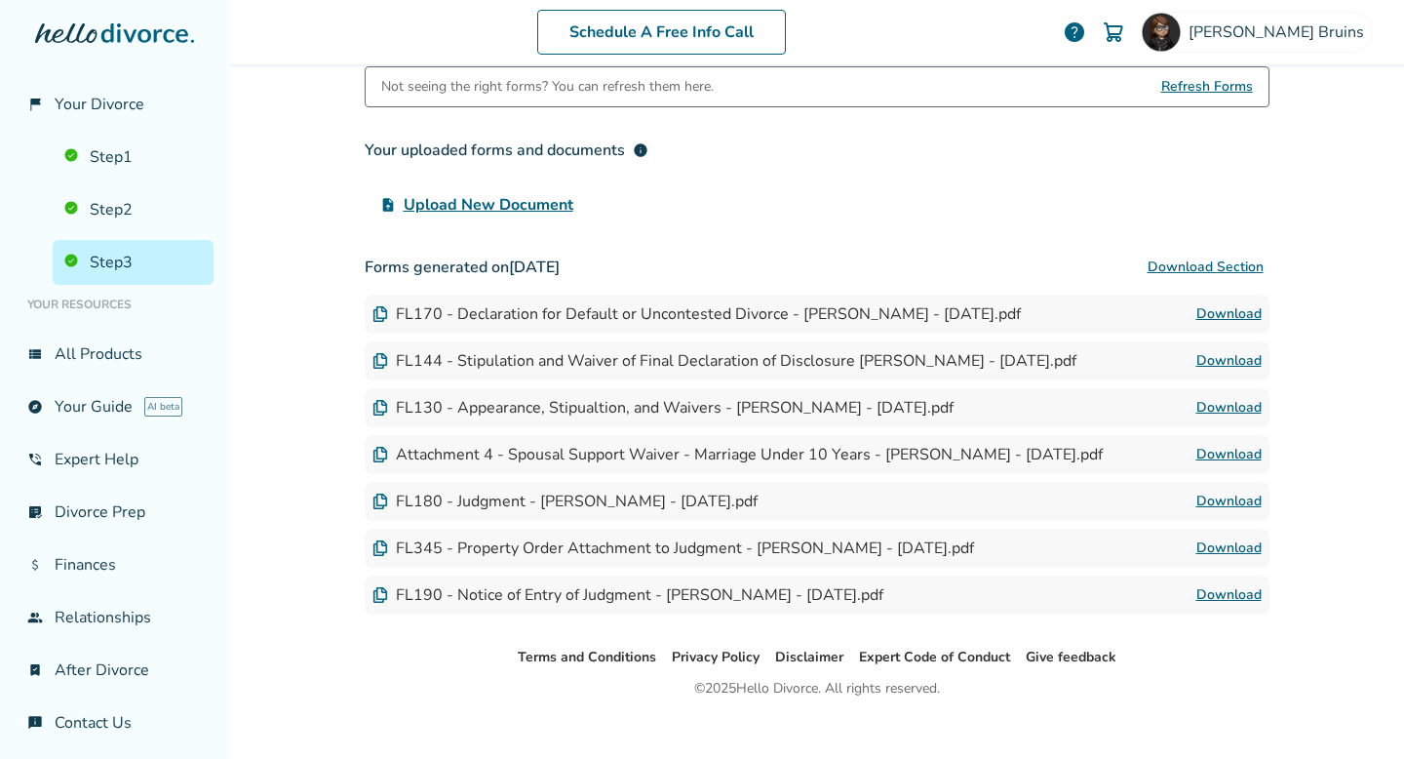
scroll to position [523, 0]
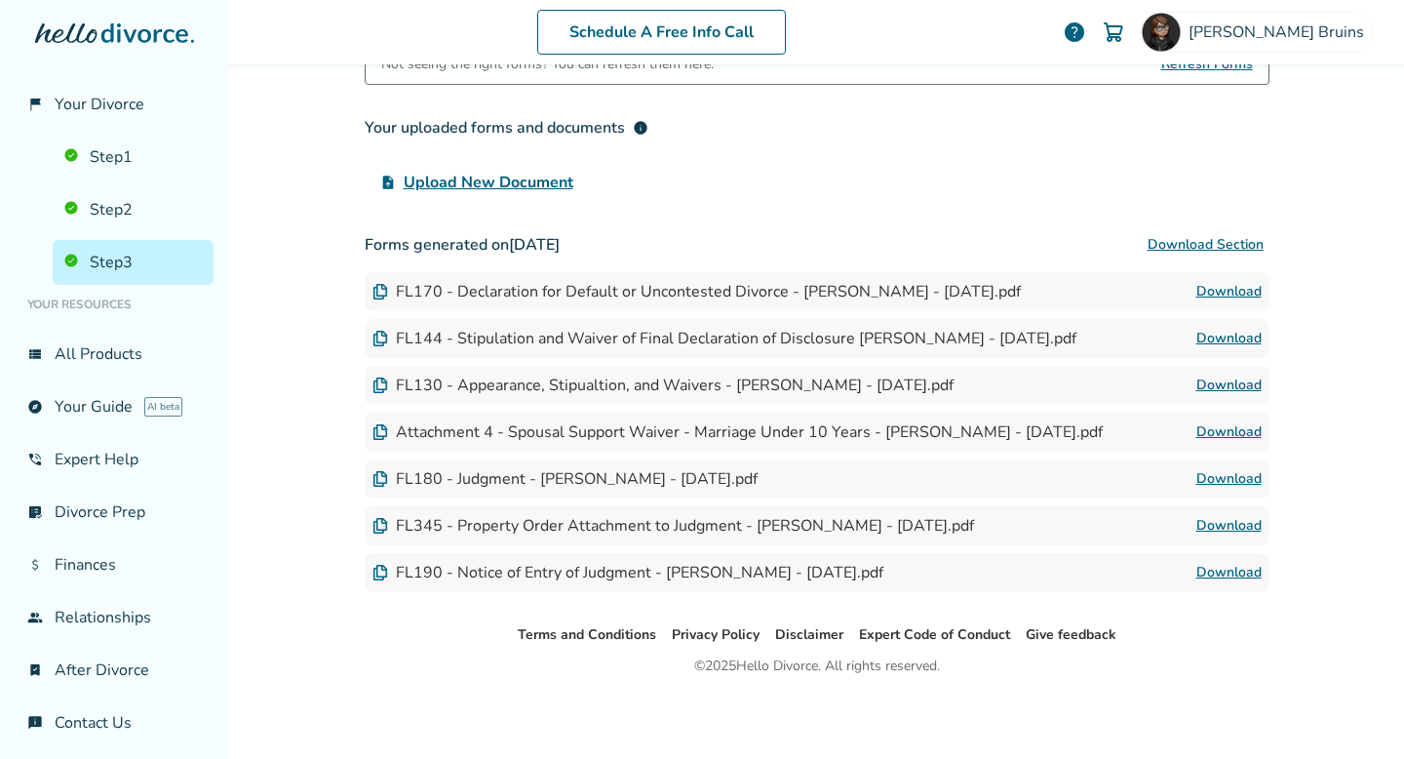
drag, startPoint x: 492, startPoint y: 243, endPoint x: 653, endPoint y: 233, distance: 161.2
click at [653, 233] on h3 "Forms generated on July 18, 2025 Download Section" at bounding box center [817, 244] width 905 height 39
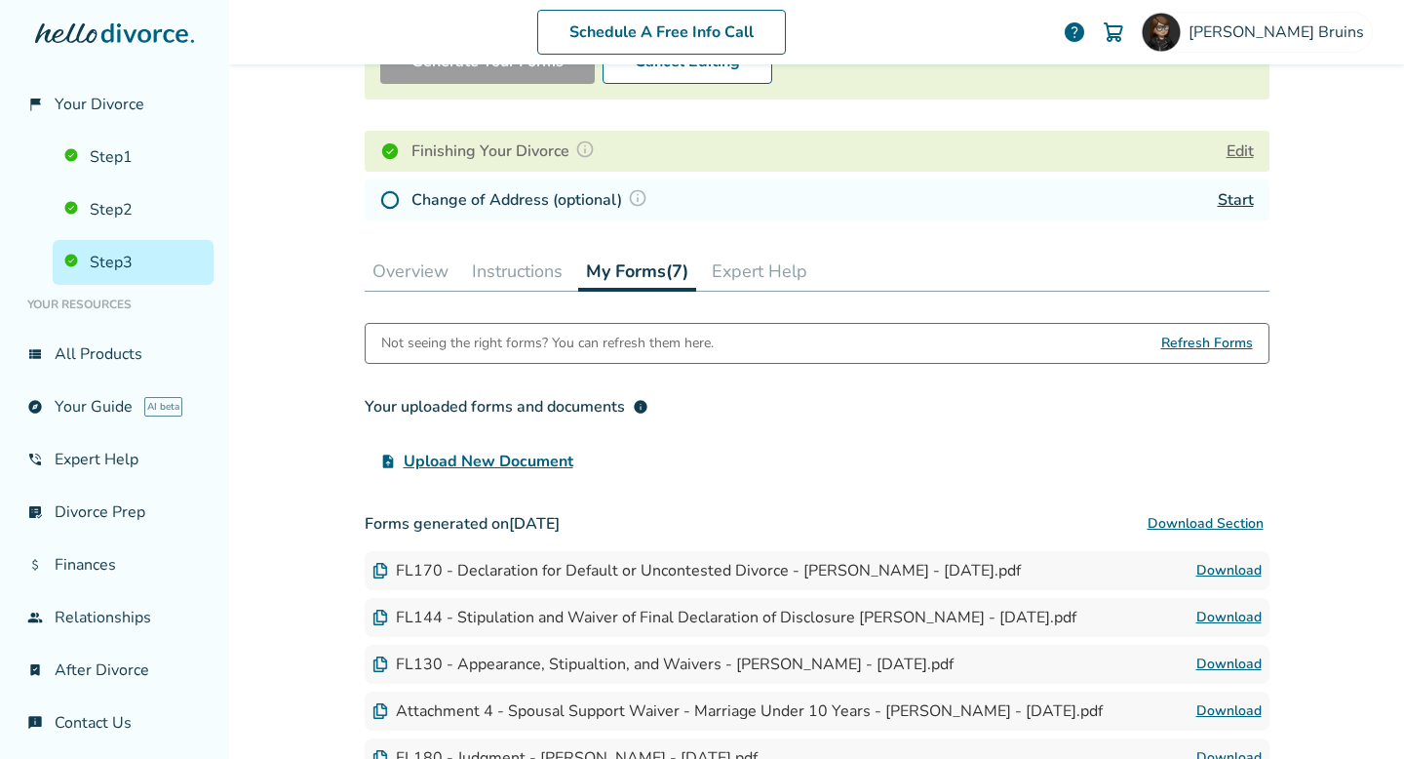
scroll to position [0, 0]
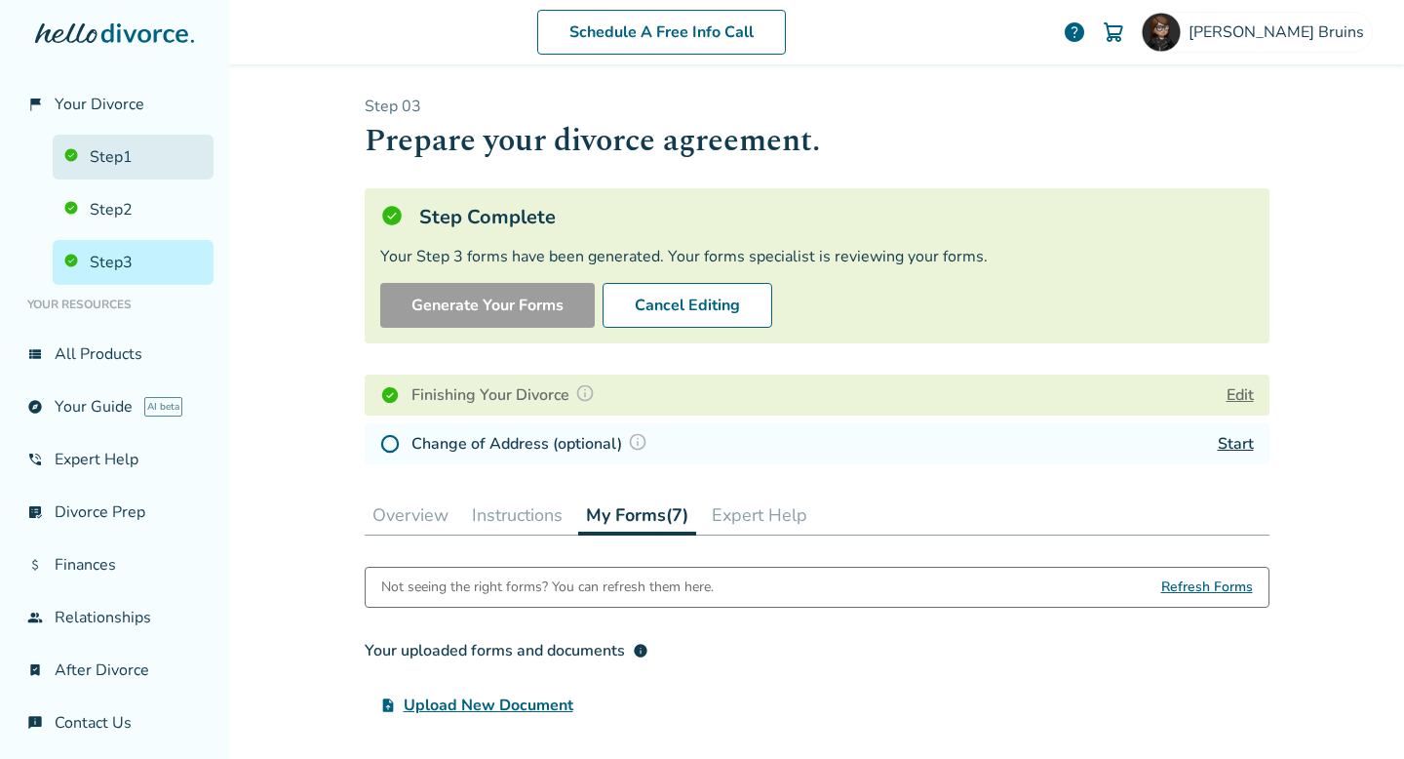
click at [135, 158] on link "Step 1" at bounding box center [133, 157] width 161 height 45
